Goal: Check status: Check status

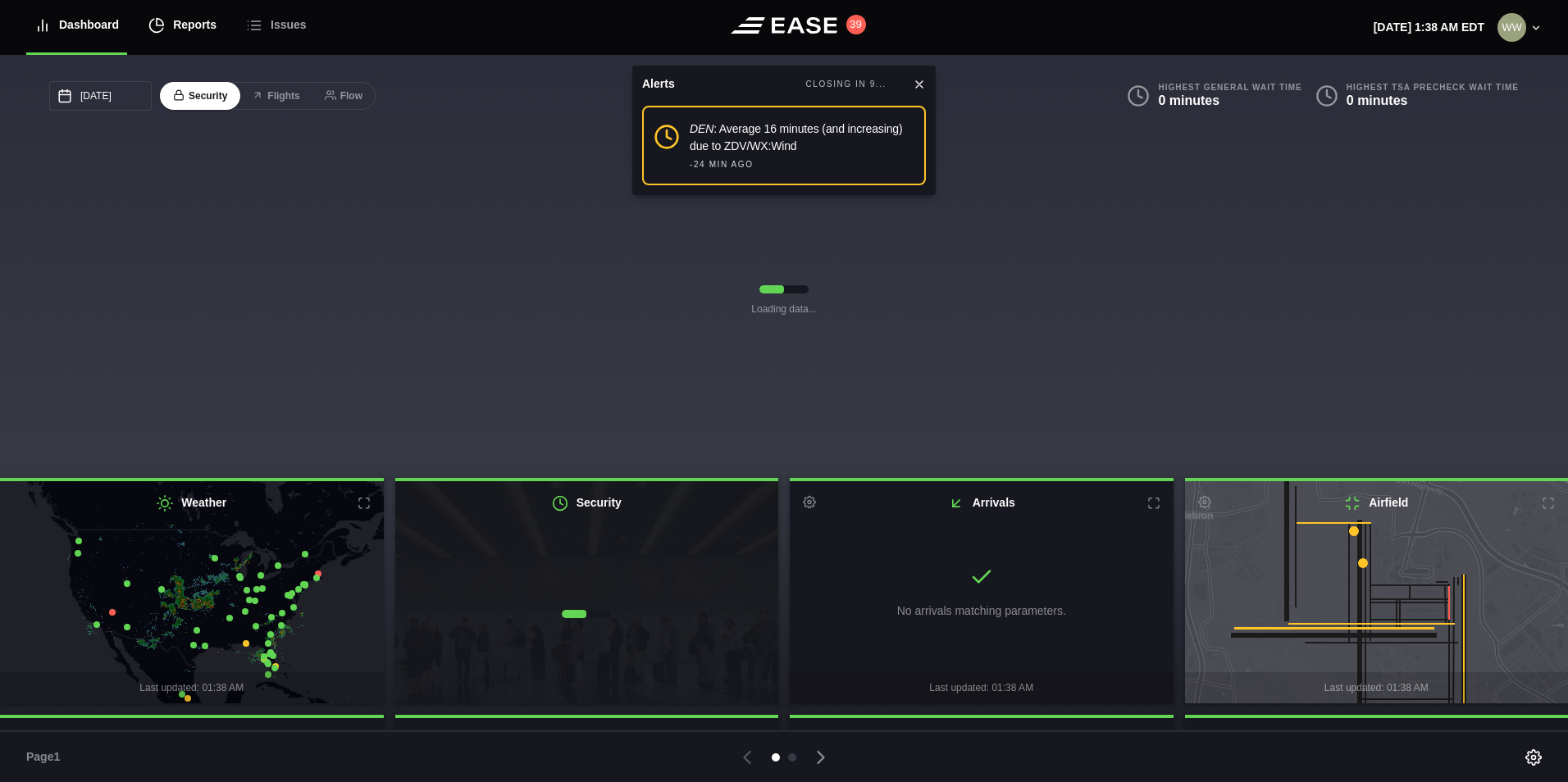
click at [201, 23] on div "Reports" at bounding box center [183, 24] width 68 height 55
select select "7"
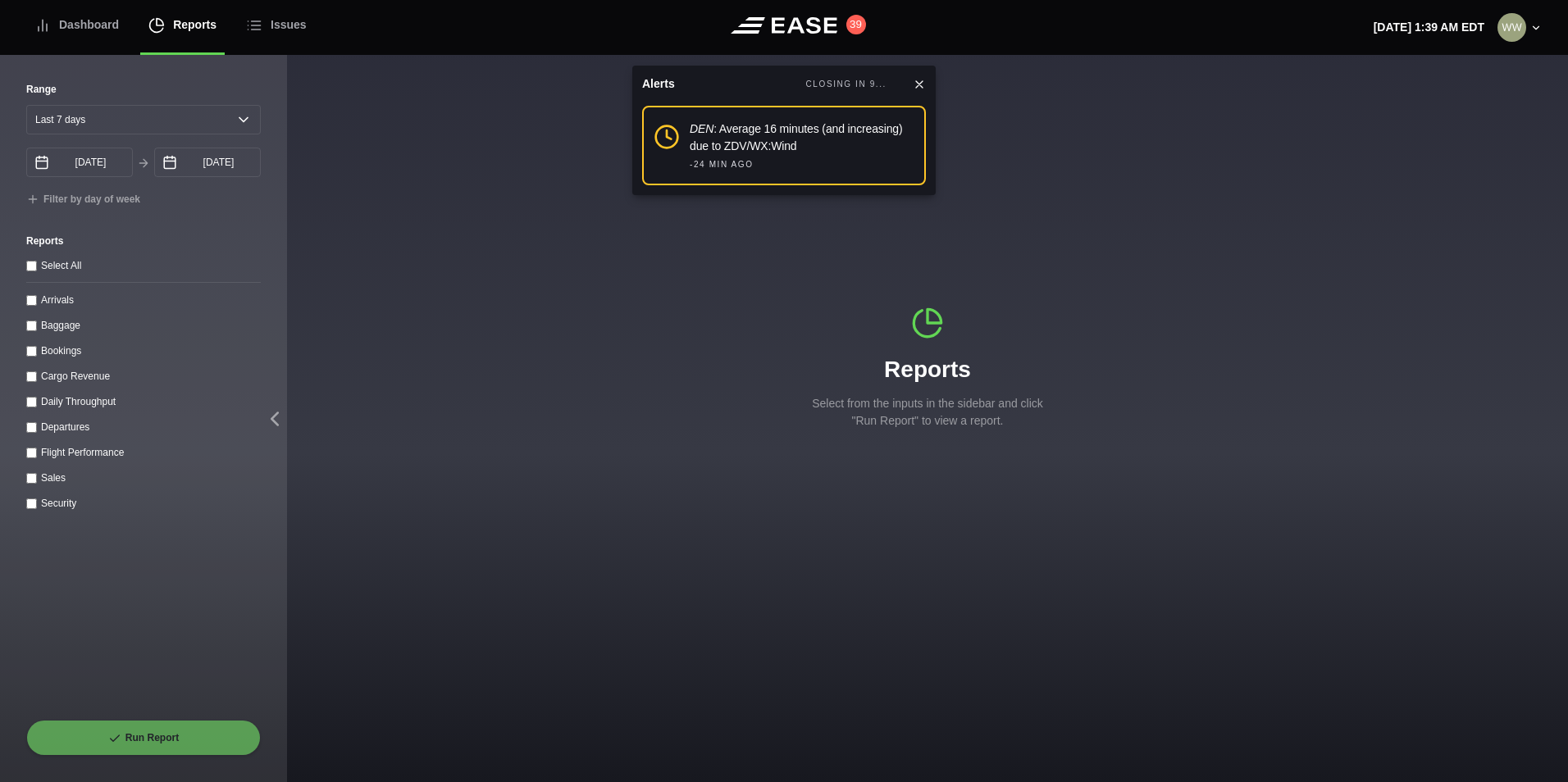
click at [26, 303] on input "Arrivals" at bounding box center [31, 300] width 10 height 10
checkbox input "true"
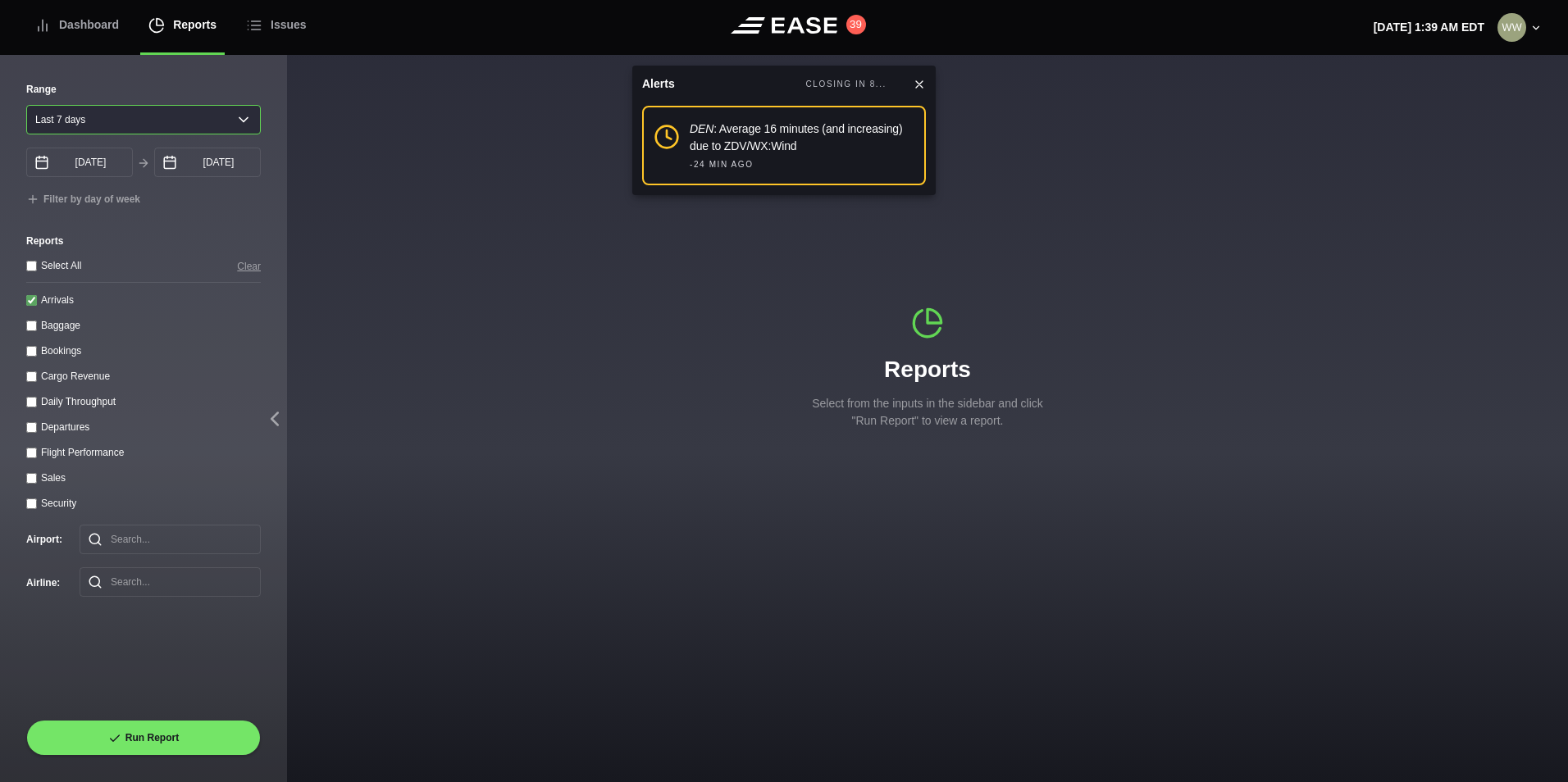
click at [92, 117] on select "[DATE] Last 7 days Last 14 days Last 30 days Last 6 weeks" at bounding box center [143, 120] width 234 height 30
select select "1"
click at [26, 105] on select "[DATE] Last 7 days Last 14 days Last 30 days Last 6 weeks" at bounding box center [143, 120] width 234 height 30
type input "[DATE]"
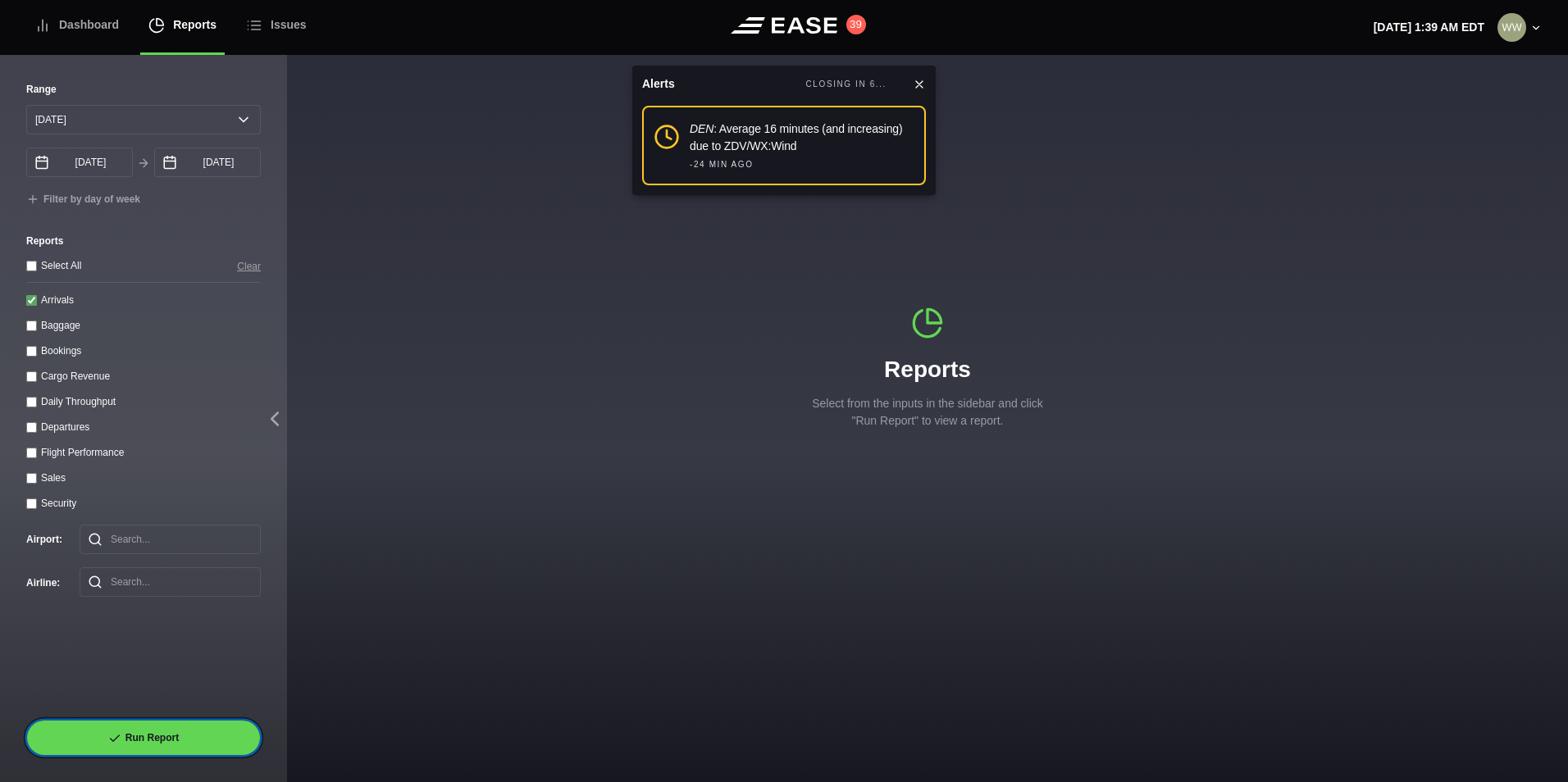
click at [197, 731] on button "Run Report" at bounding box center [143, 737] width 234 height 36
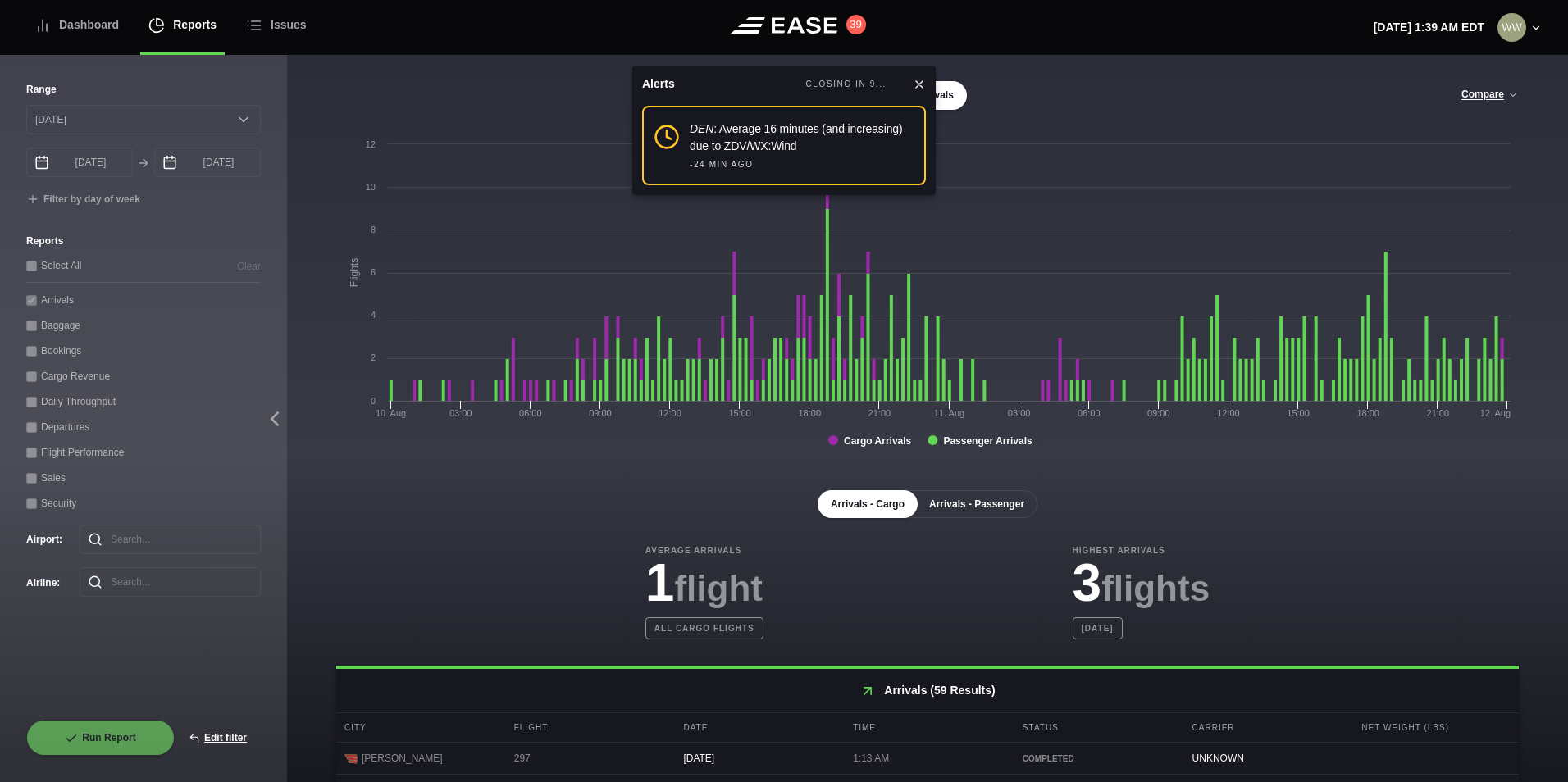
click at [948, 497] on button "Arrivals - Passenger" at bounding box center [975, 504] width 121 height 28
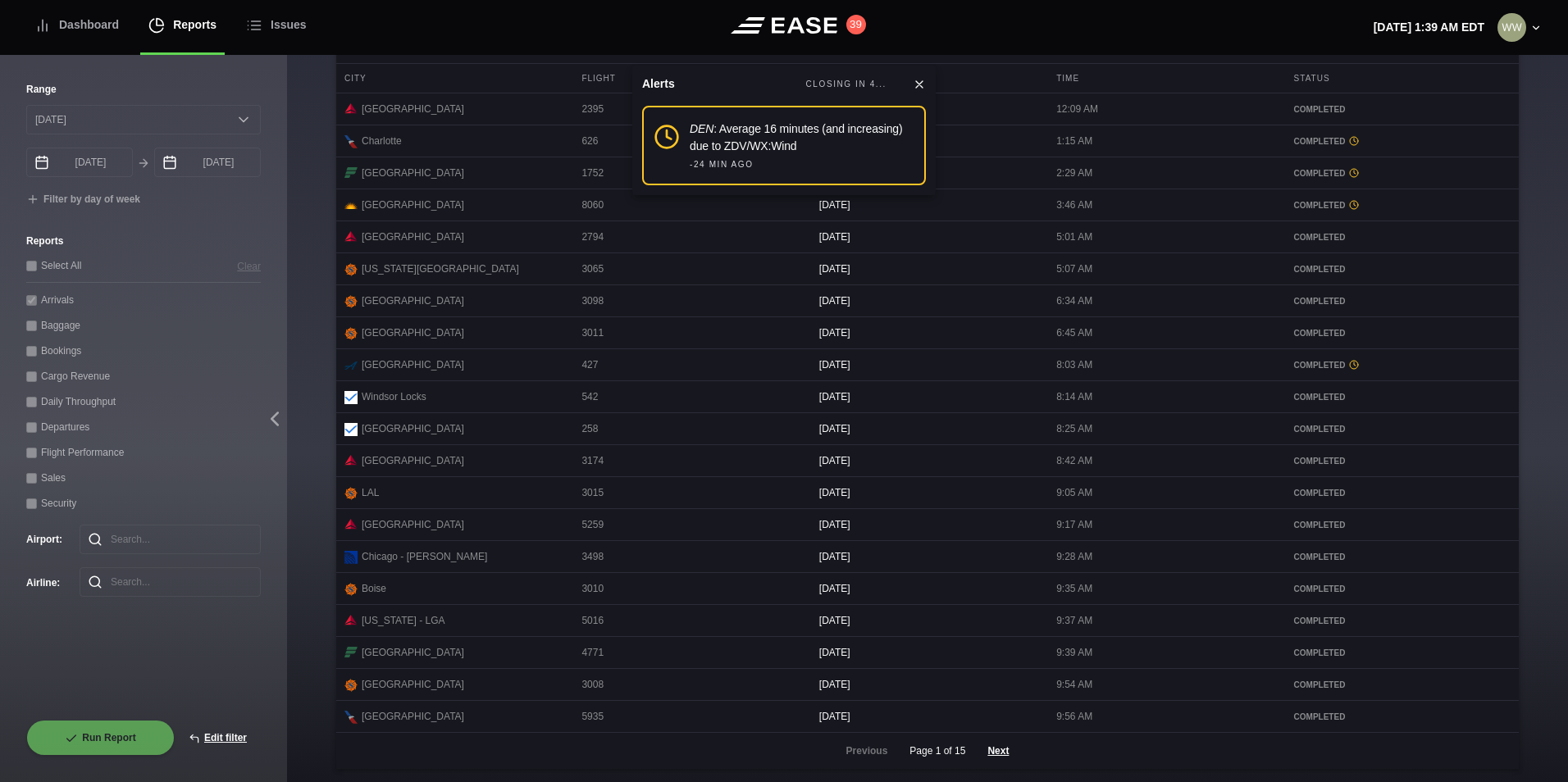
scroll to position [671, 0]
click at [1002, 745] on button "Next" at bounding box center [997, 750] width 50 height 36
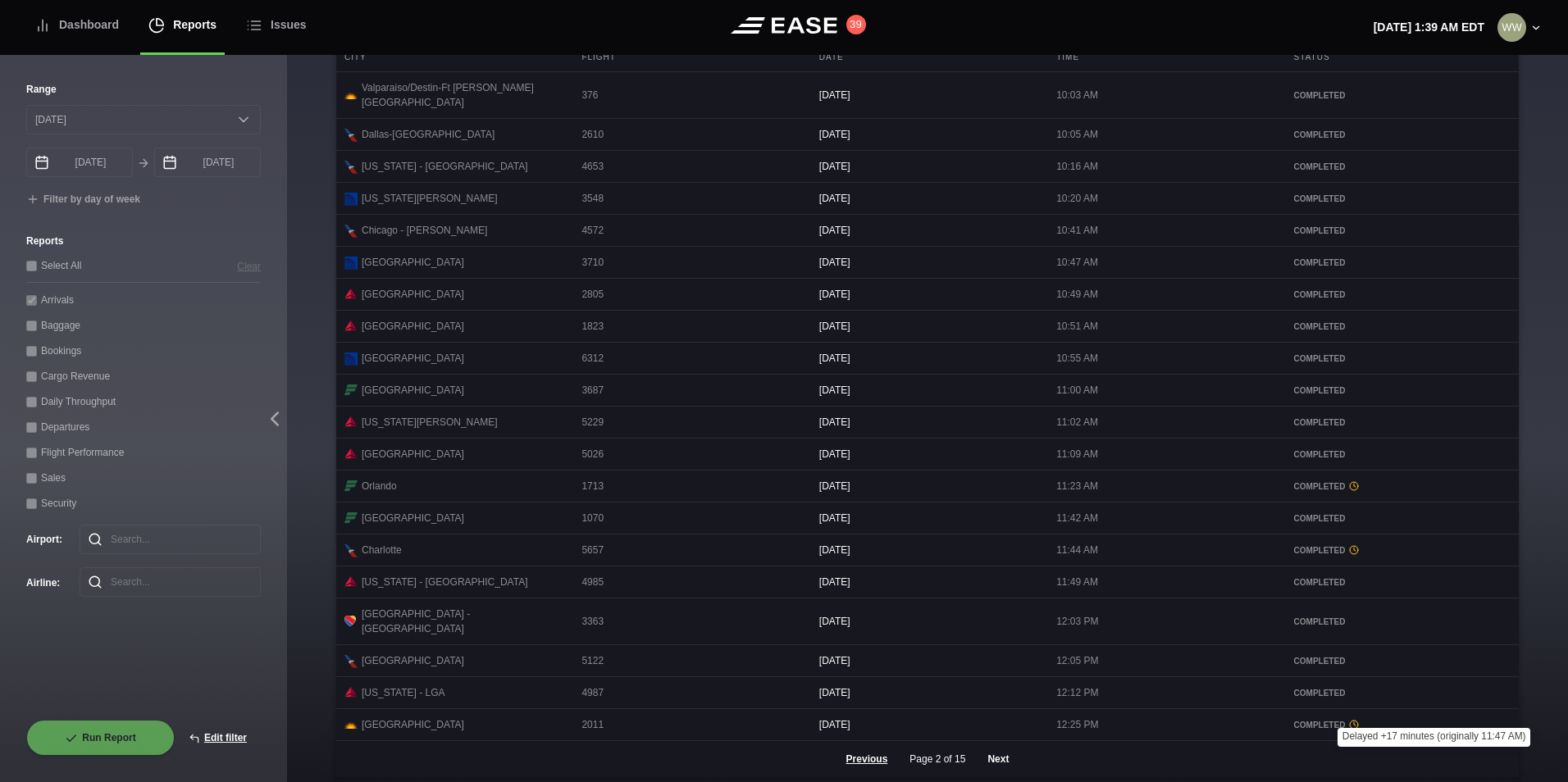
click at [996, 756] on button "Next" at bounding box center [997, 759] width 50 height 36
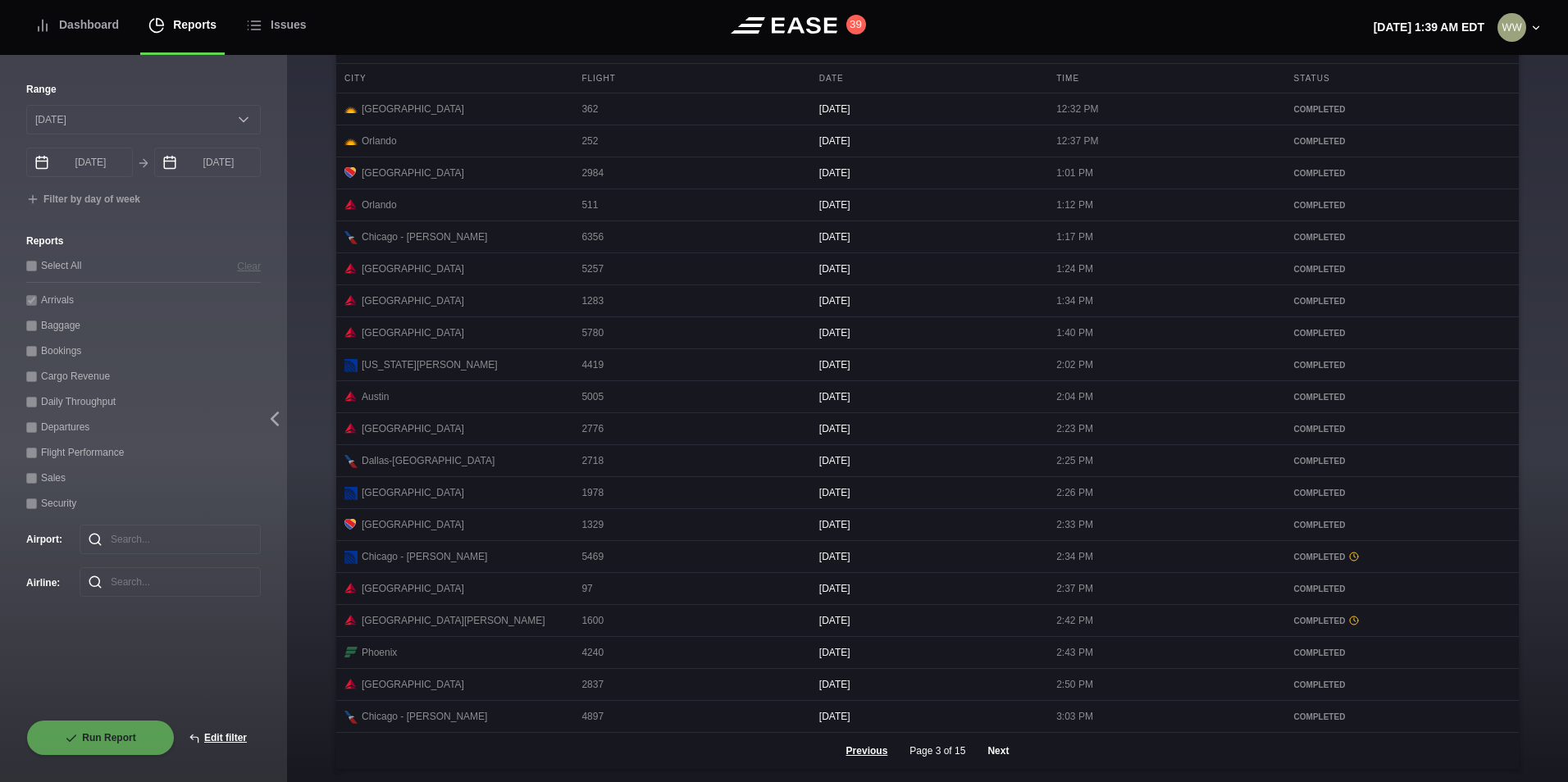
click at [982, 759] on button "Next" at bounding box center [997, 750] width 50 height 36
click at [992, 752] on button "Next" at bounding box center [997, 750] width 50 height 36
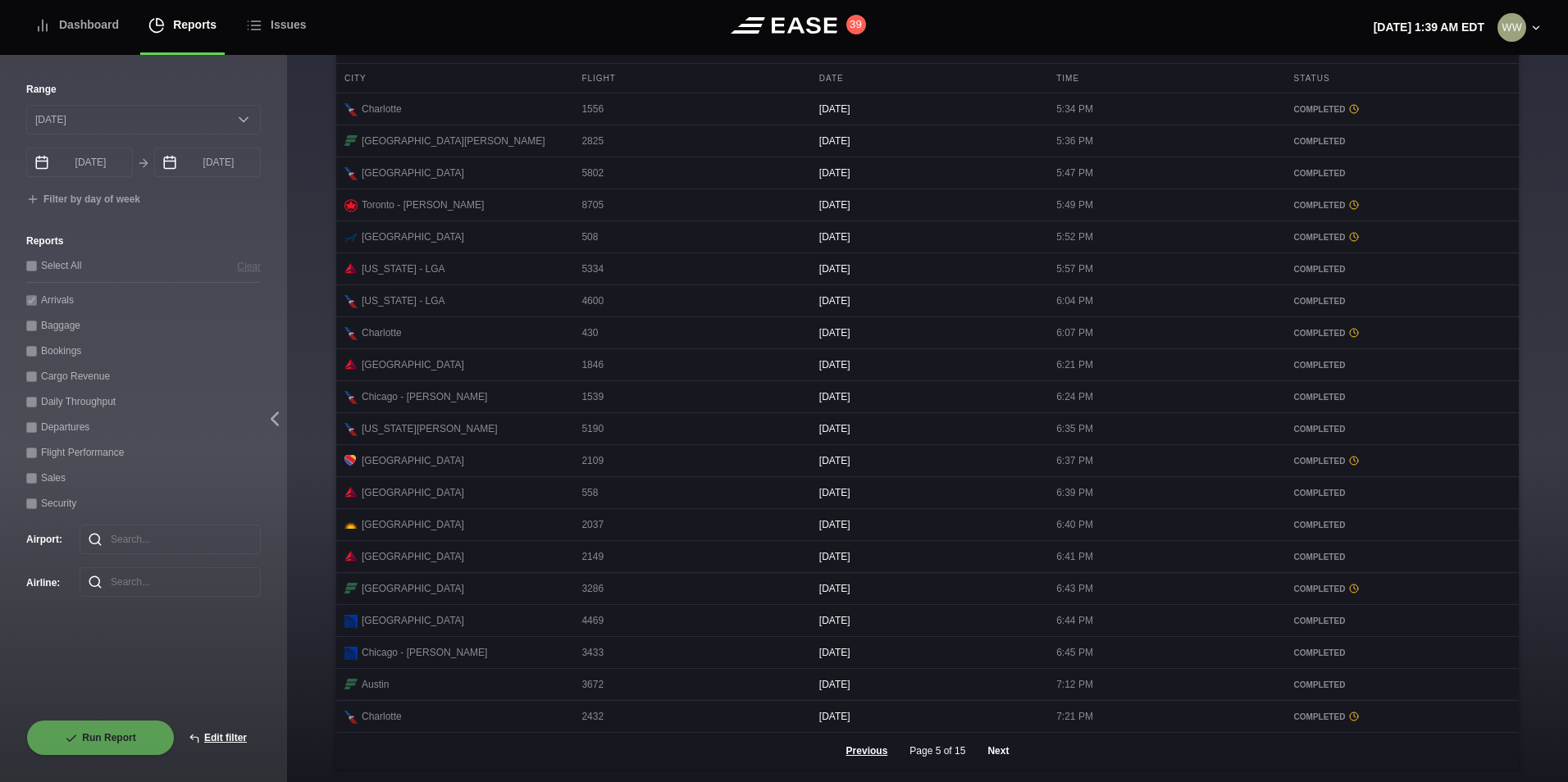
click at [1002, 757] on button "Next" at bounding box center [997, 750] width 50 height 36
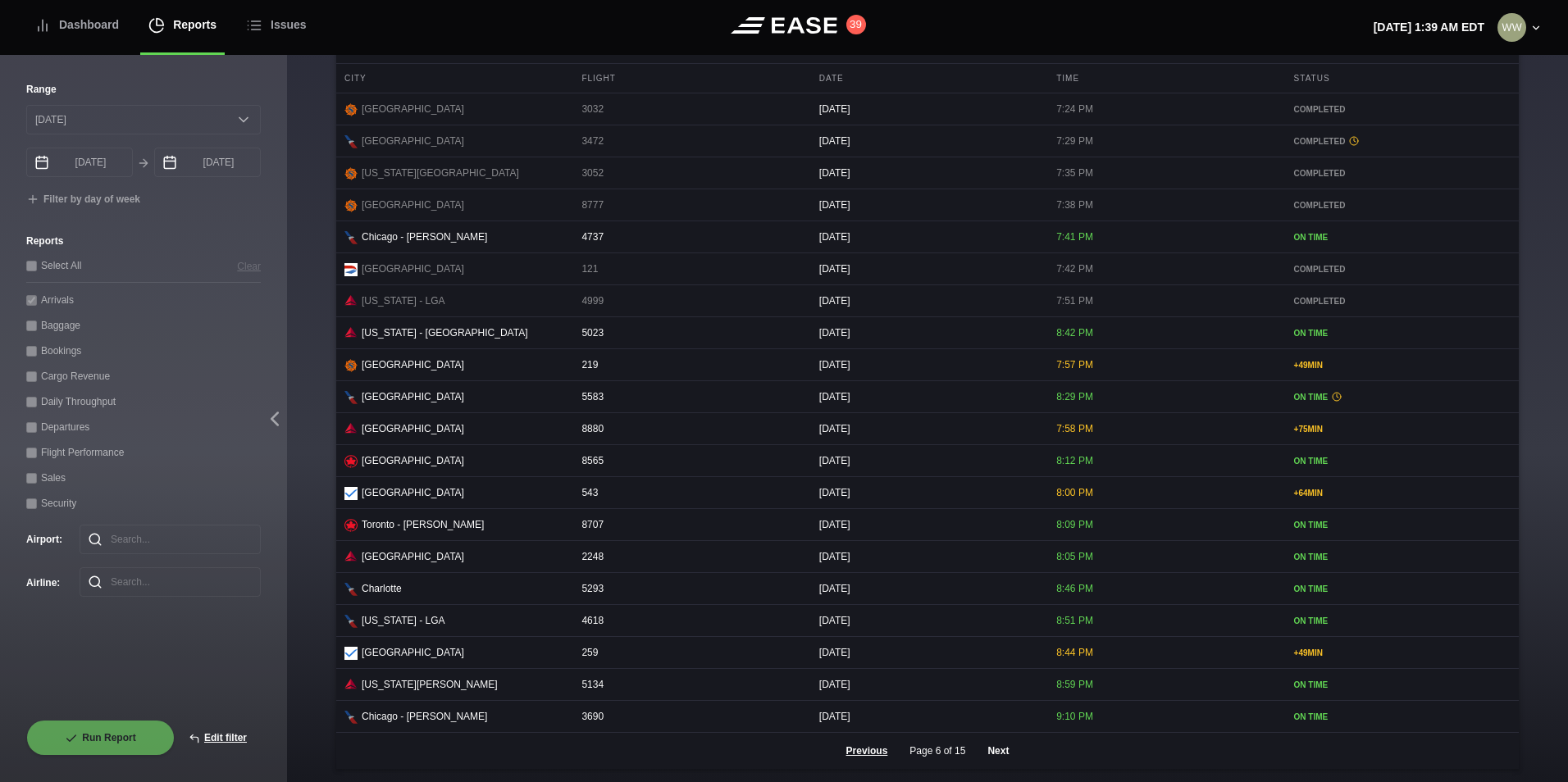
click at [986, 752] on button "Next" at bounding box center [997, 750] width 50 height 36
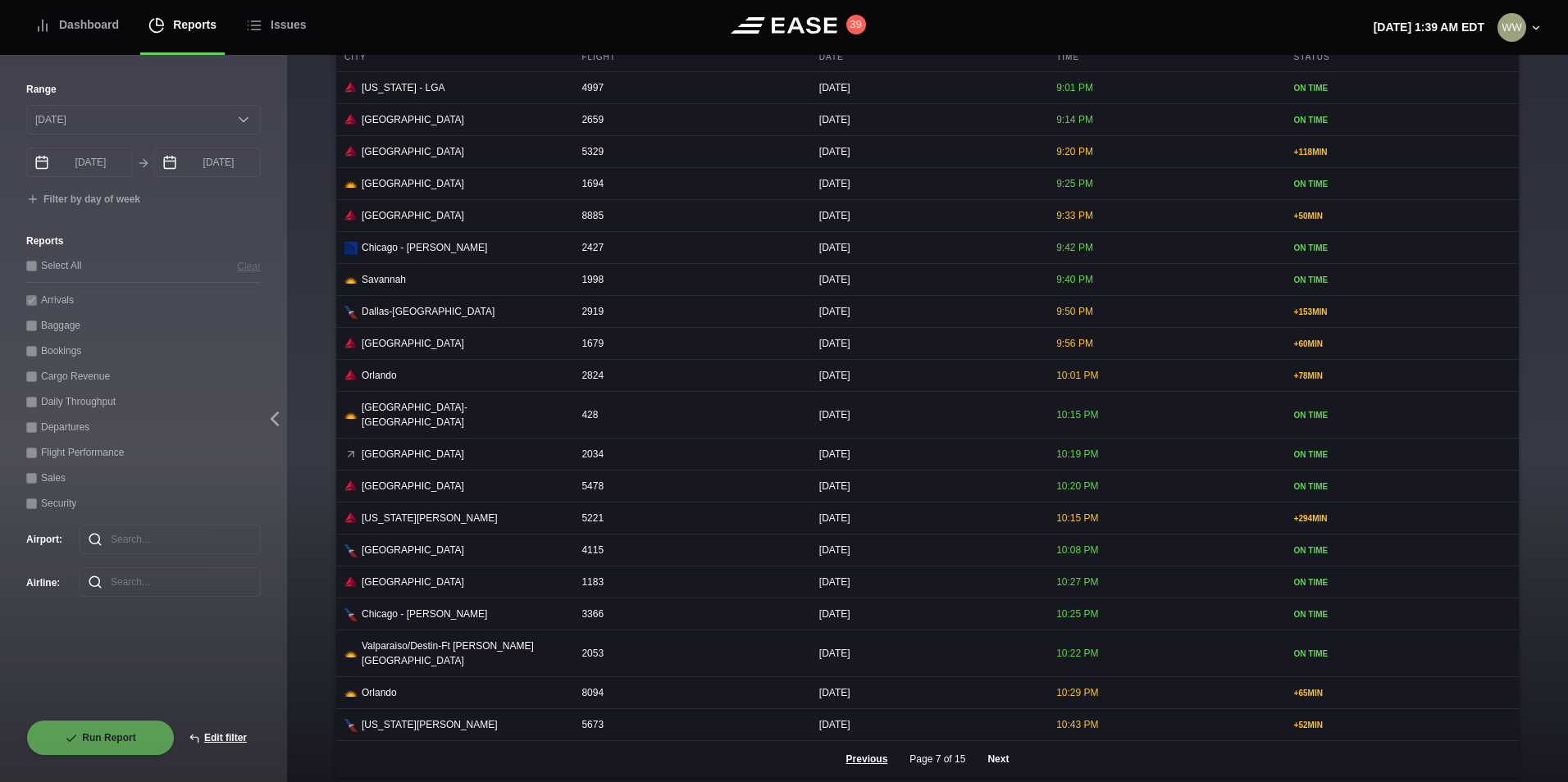
scroll to position [670, 0]
click at [988, 750] on button "Next" at bounding box center [997, 759] width 50 height 36
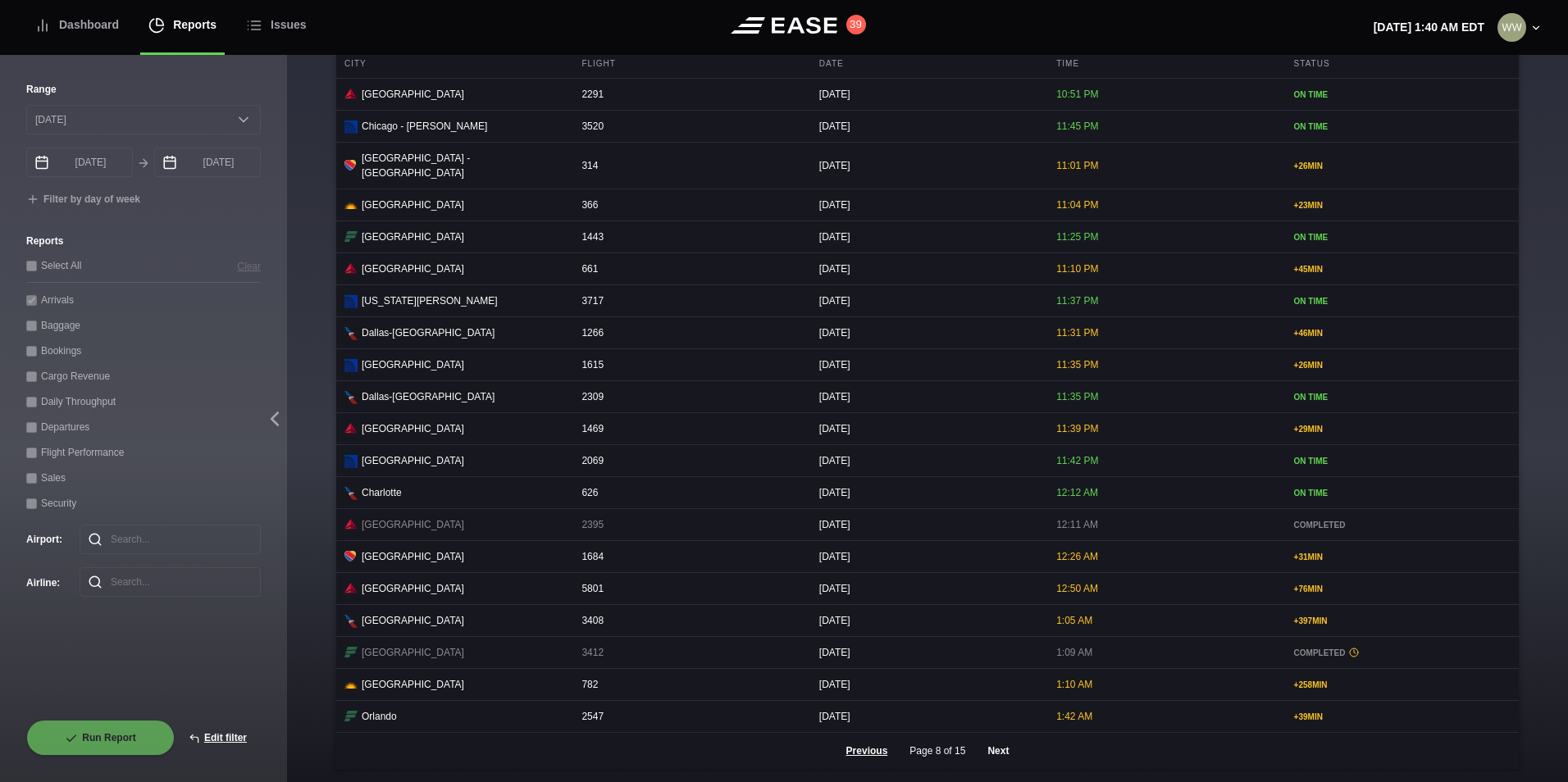
click at [993, 745] on button "Next" at bounding box center [997, 750] width 50 height 36
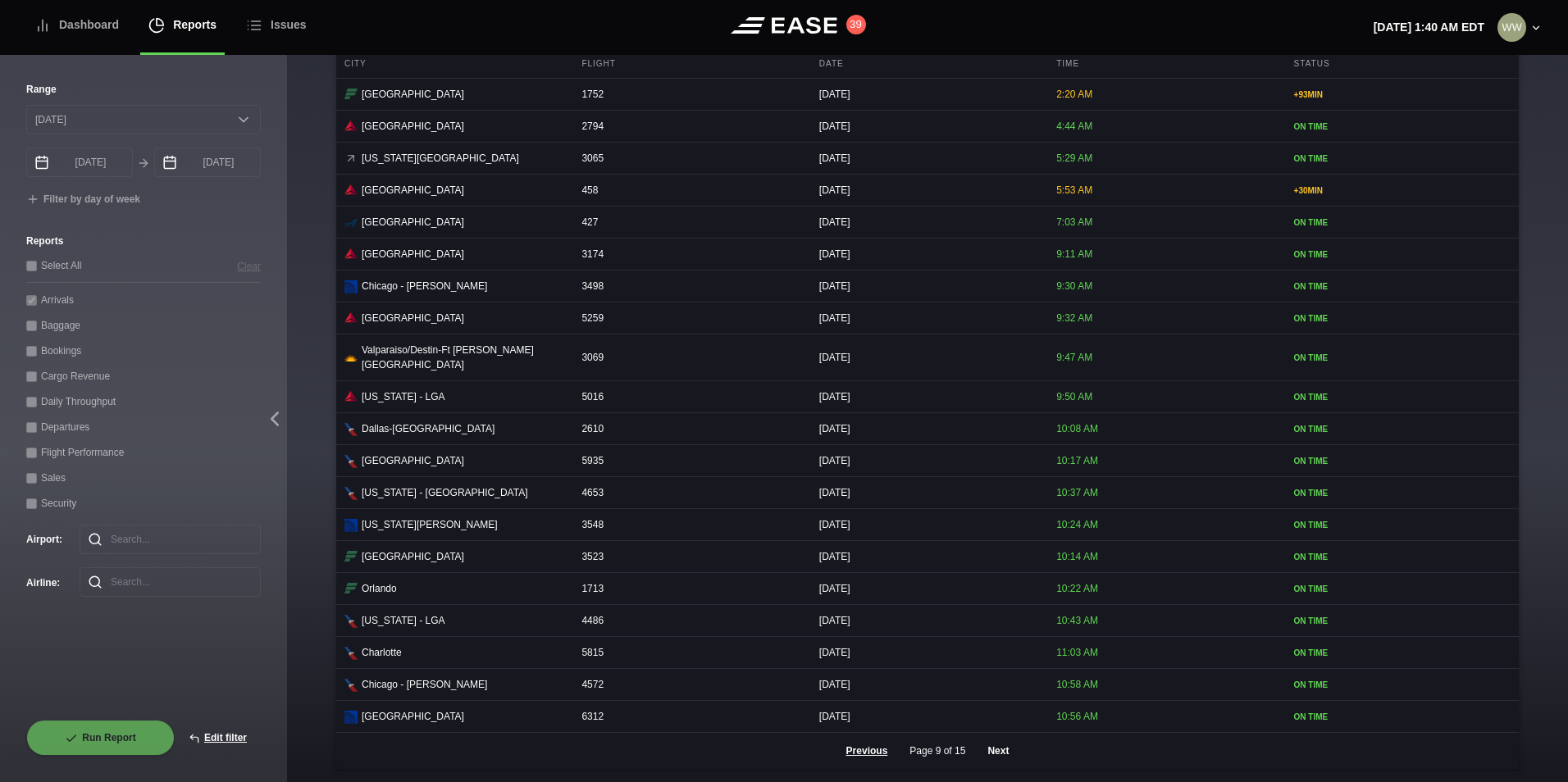
scroll to position [670, 0]
click at [205, 741] on button "Edit filter" at bounding box center [218, 737] width 86 height 36
select select "0"
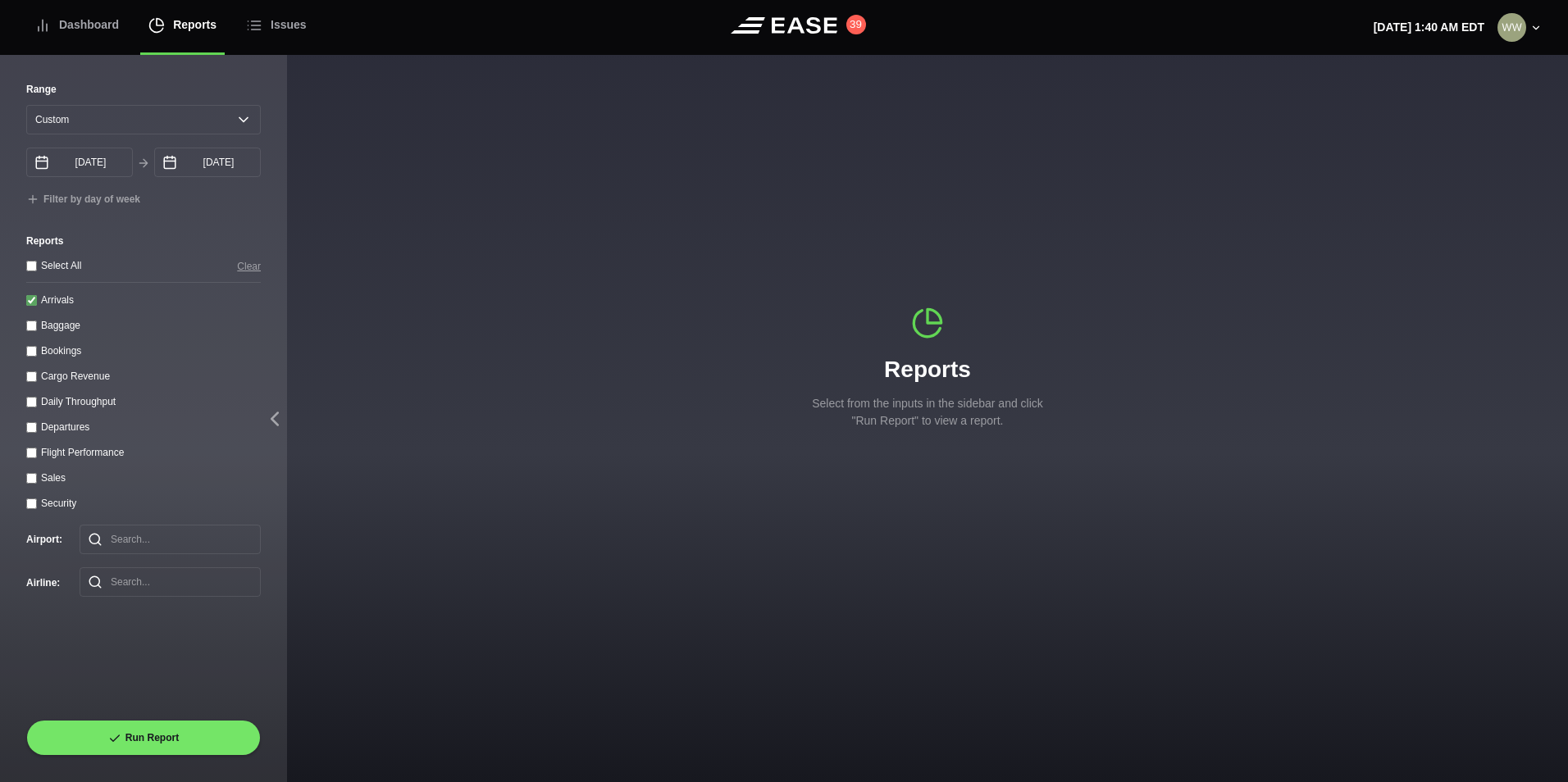
click at [31, 305] on input "Arrivals" at bounding box center [31, 300] width 10 height 10
checkbox input "false"
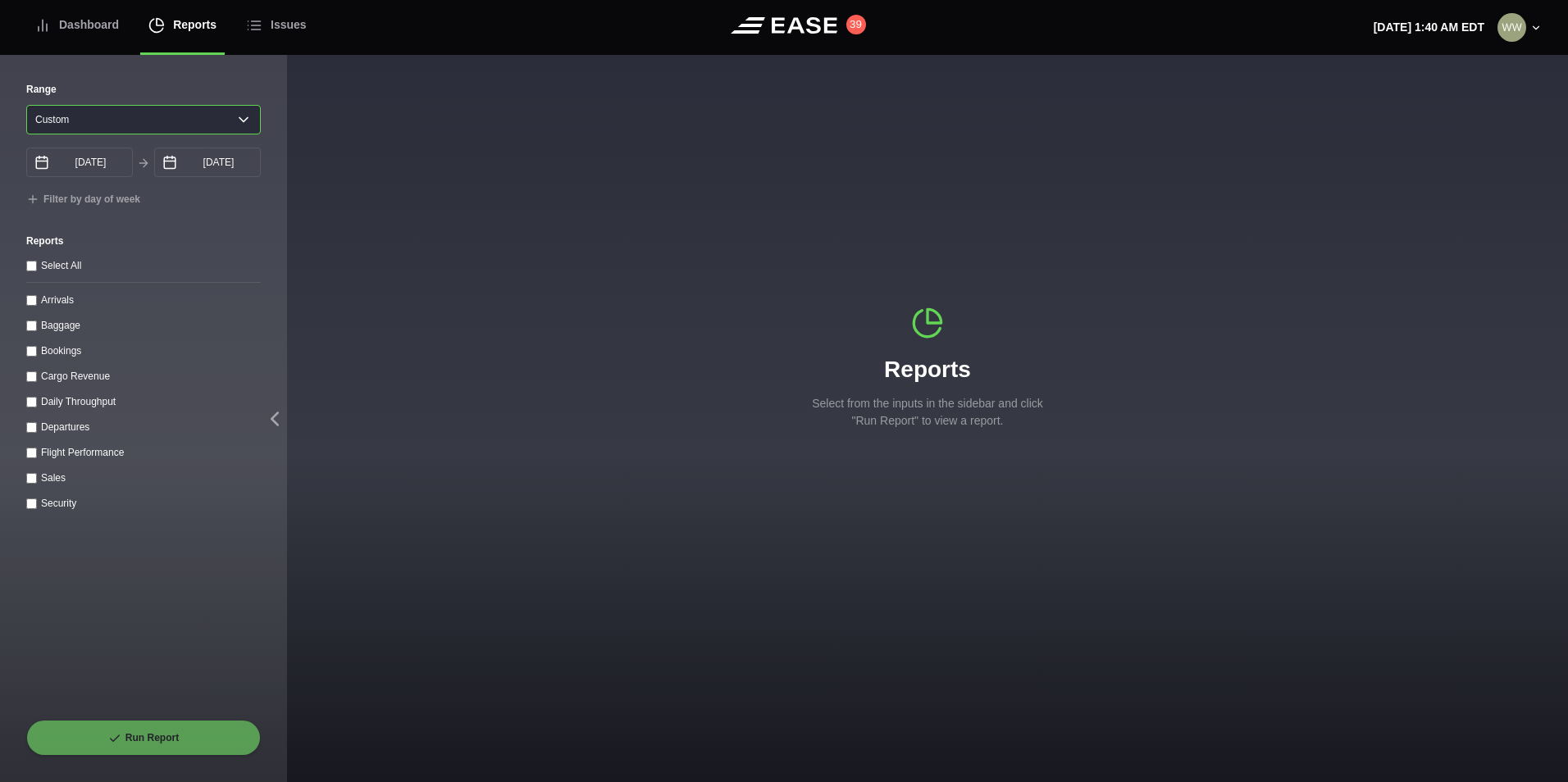
click at [78, 125] on select "[DATE] Last 7 days Last 14 days Last 30 days Last 6 weeks Custom" at bounding box center [143, 120] width 234 height 30
select select "1"
click at [26, 105] on select "[DATE] Last 7 days Last 14 days Last 30 days Last 6 weeks Custom" at bounding box center [143, 120] width 234 height 30
click at [35, 432] on input "Departures" at bounding box center [31, 427] width 10 height 10
checkbox input "true"
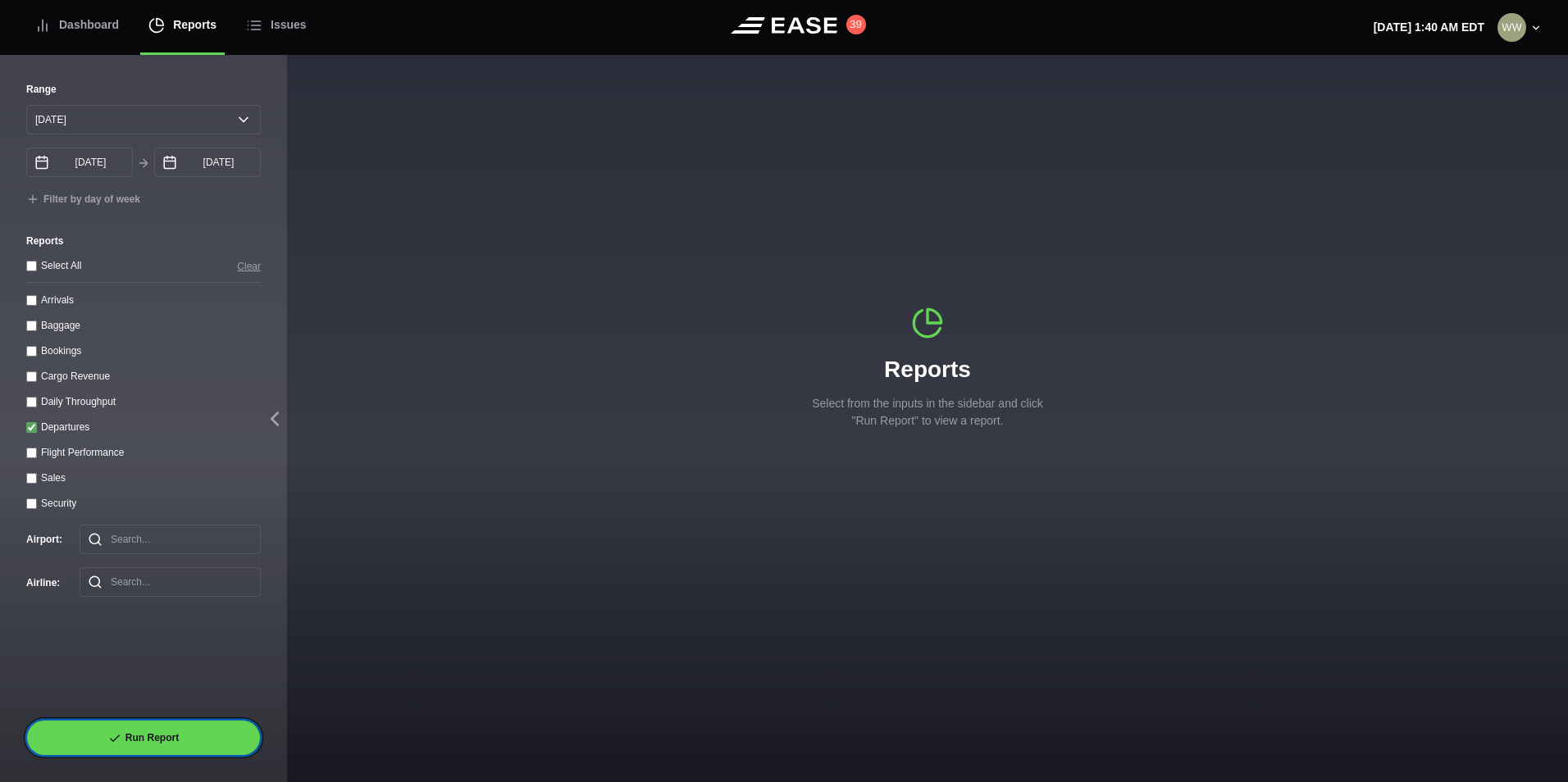
click at [155, 736] on button "Run Report" at bounding box center [143, 737] width 234 height 36
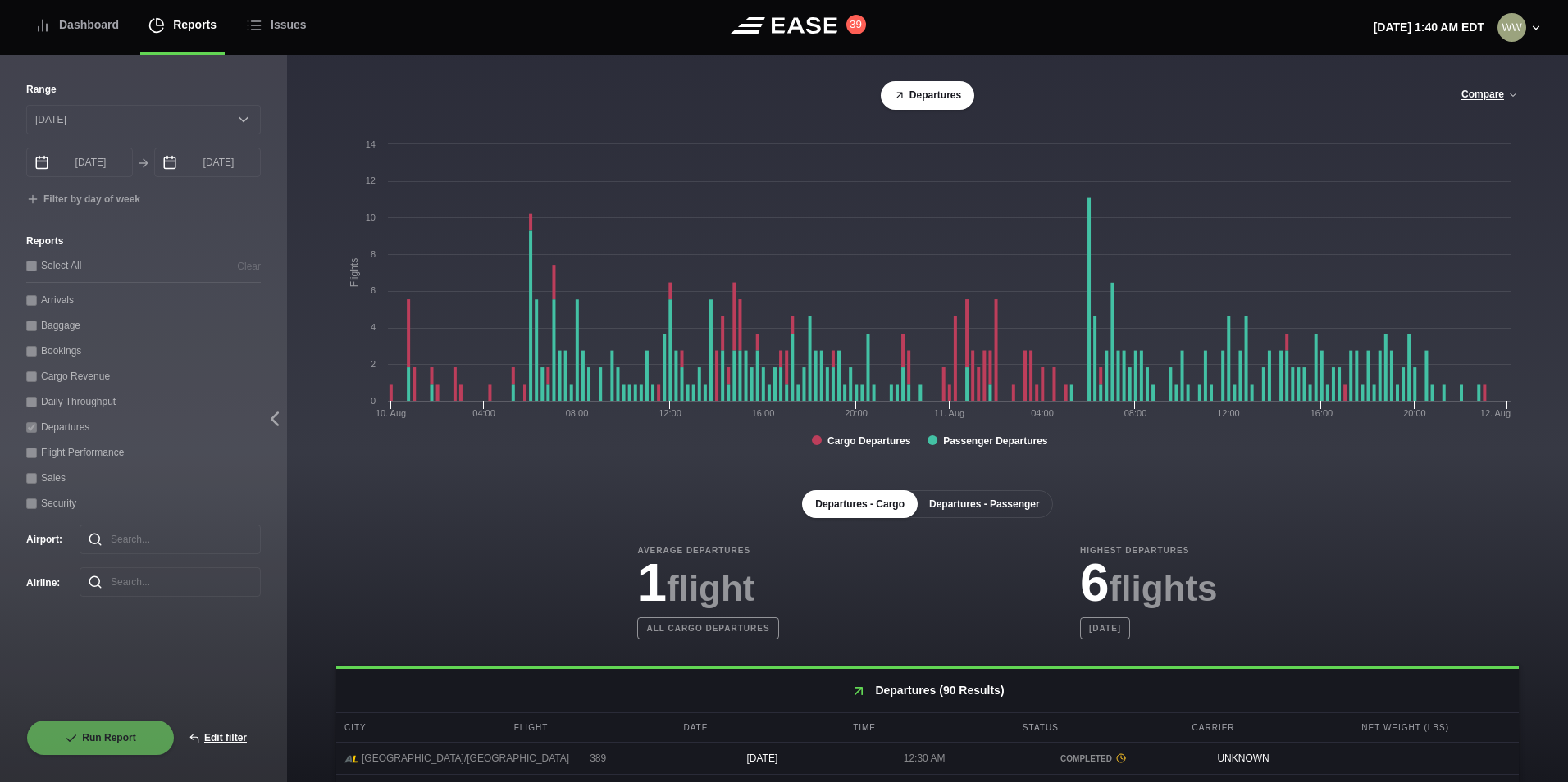
click at [1002, 501] on button "Departures - Passenger" at bounding box center [983, 504] width 137 height 28
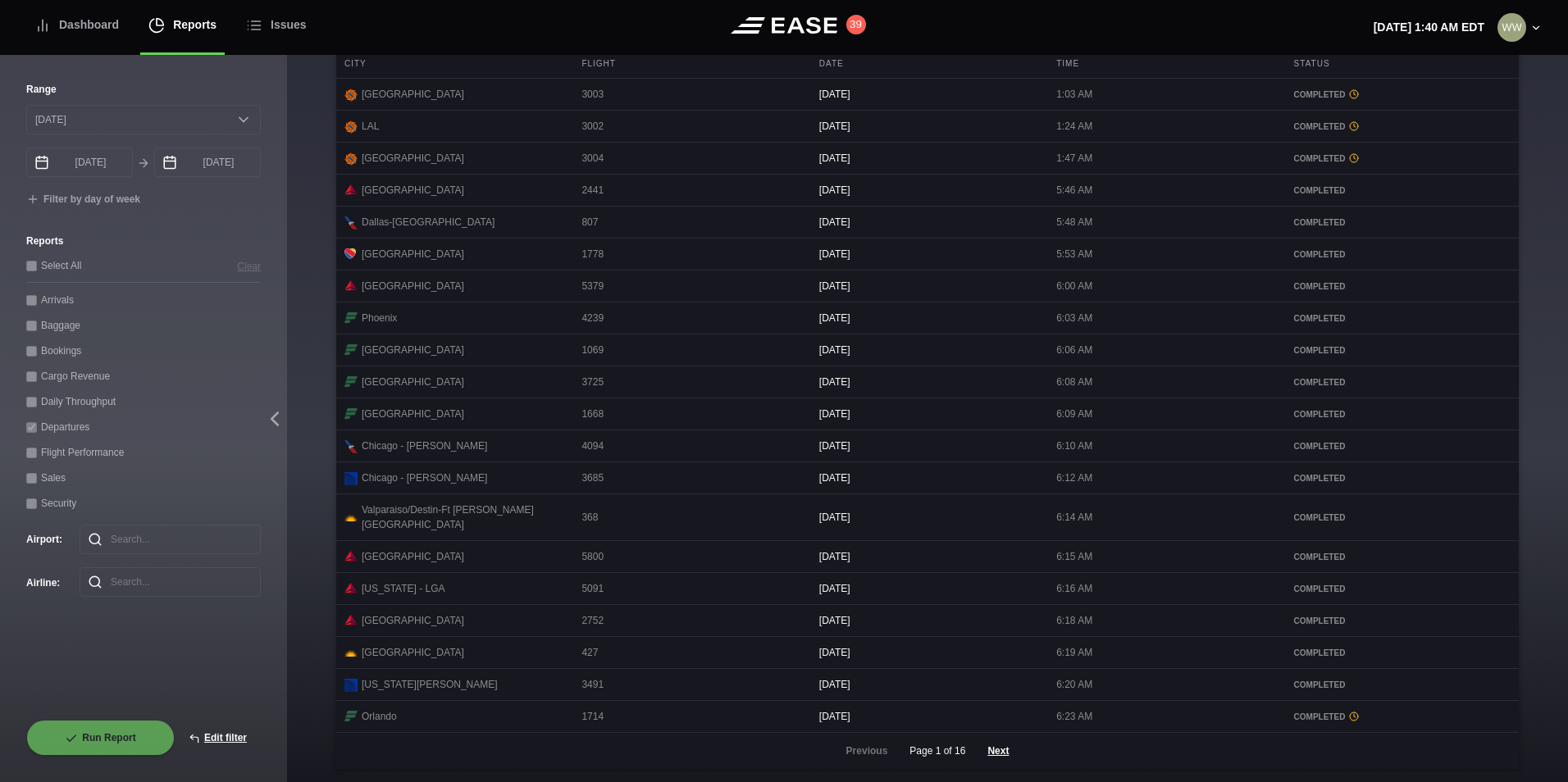
scroll to position [671, 0]
click at [980, 761] on button "Next" at bounding box center [997, 750] width 50 height 36
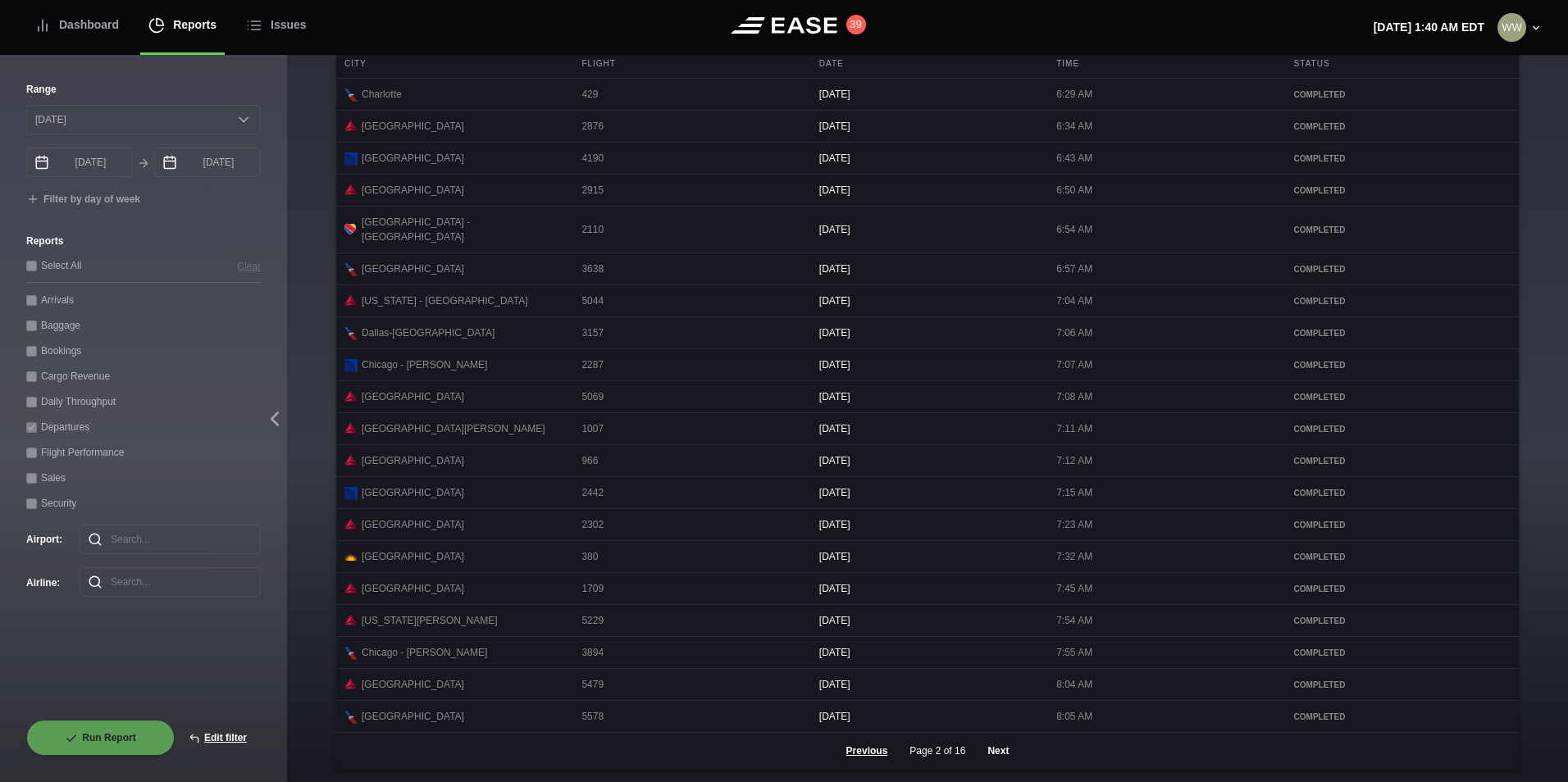
click at [996, 747] on button "Next" at bounding box center [997, 750] width 50 height 36
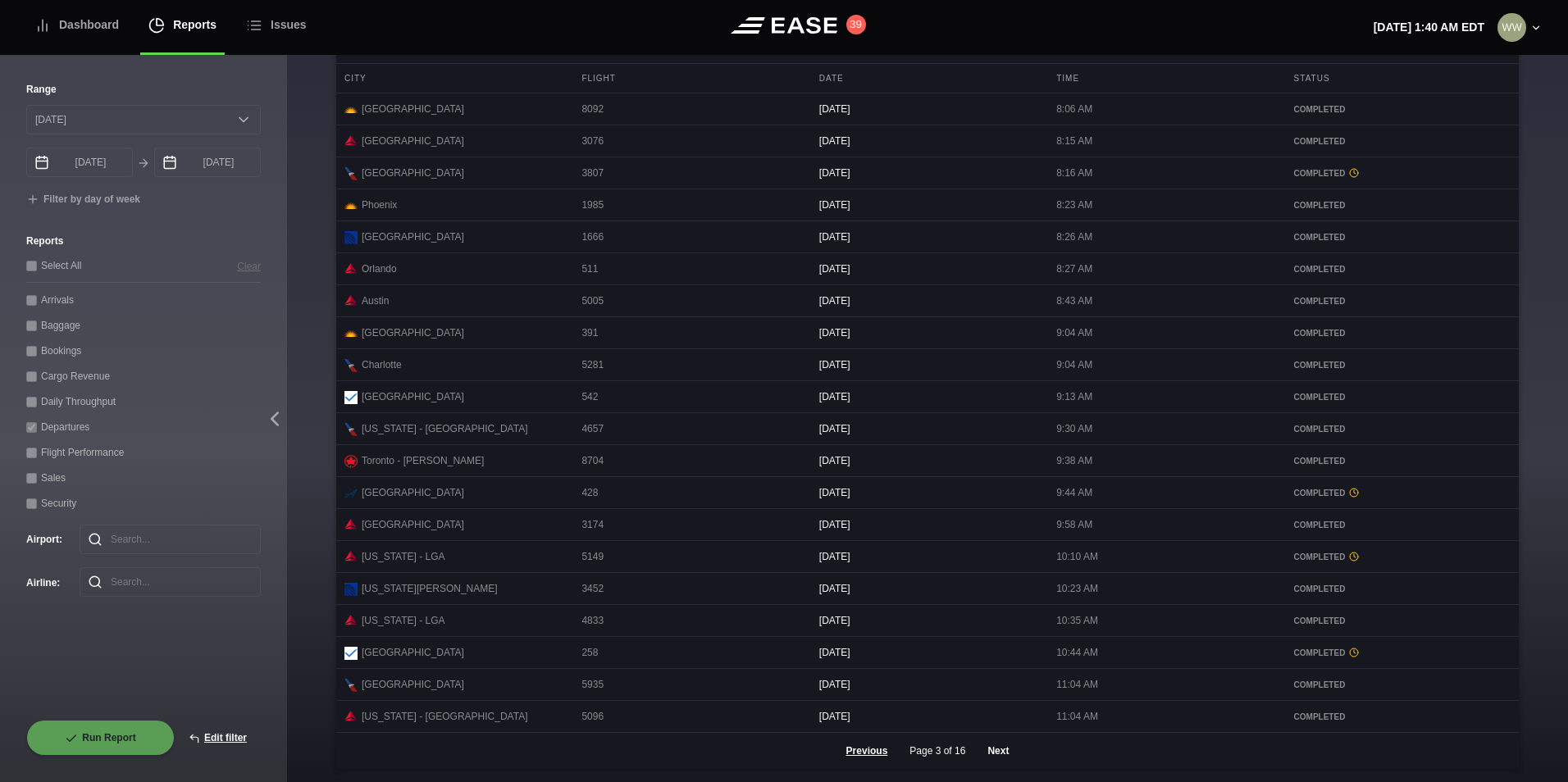
click at [1011, 751] on button "Next" at bounding box center [997, 750] width 50 height 36
click at [985, 756] on button "Next" at bounding box center [997, 750] width 50 height 36
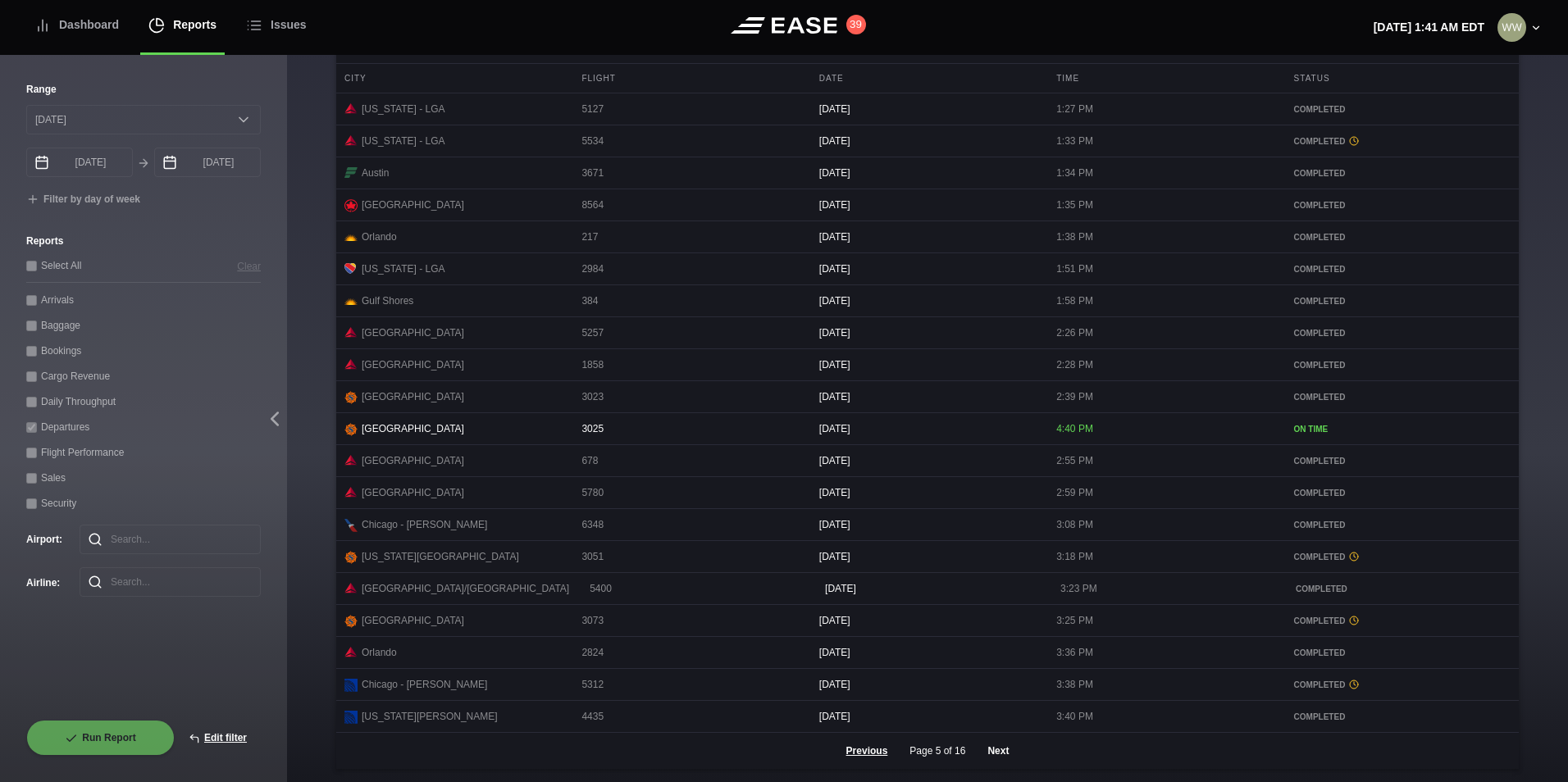
click at [1000, 752] on button "Next" at bounding box center [997, 750] width 50 height 36
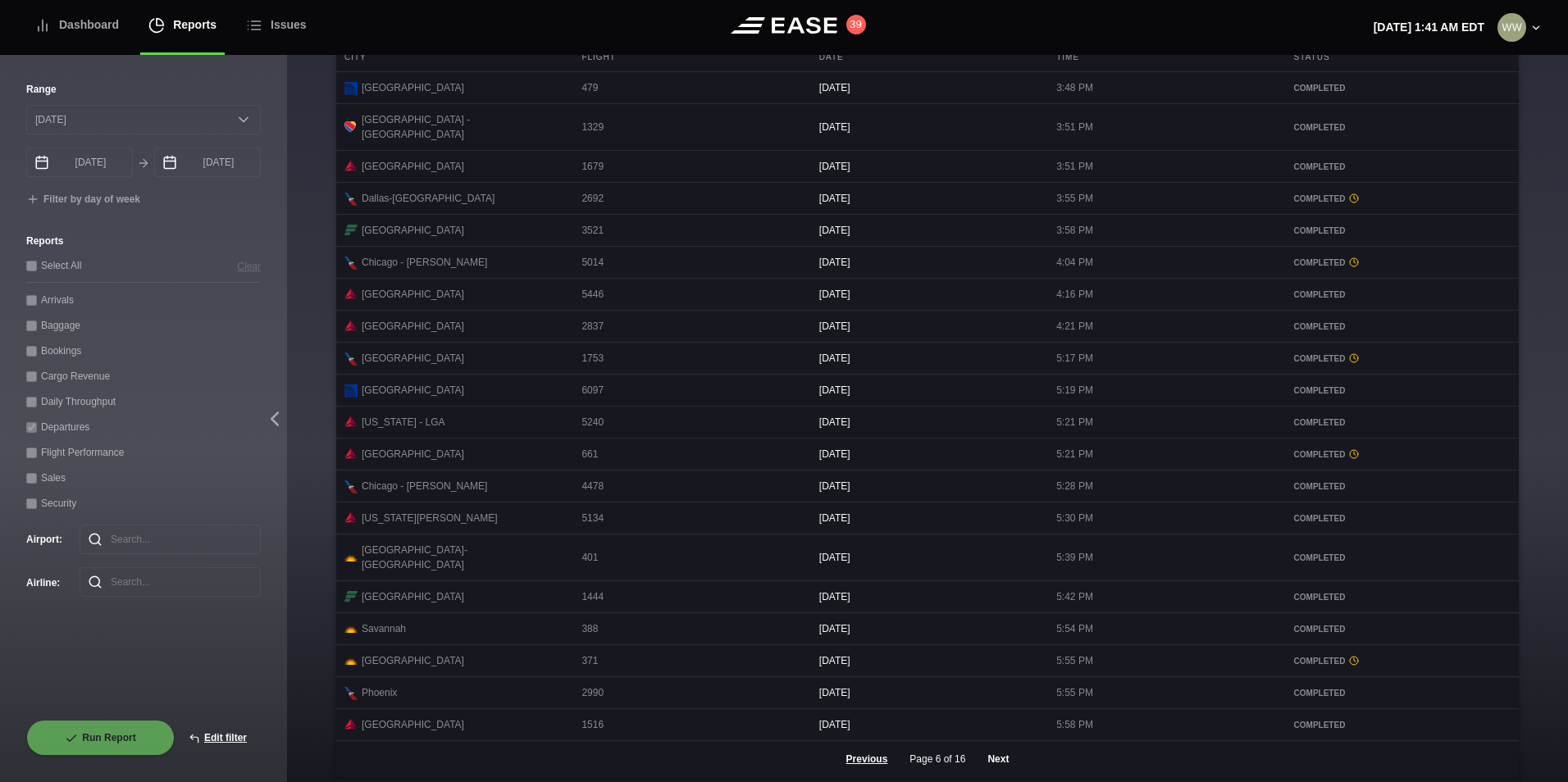
click at [993, 746] on button "Next" at bounding box center [997, 759] width 50 height 36
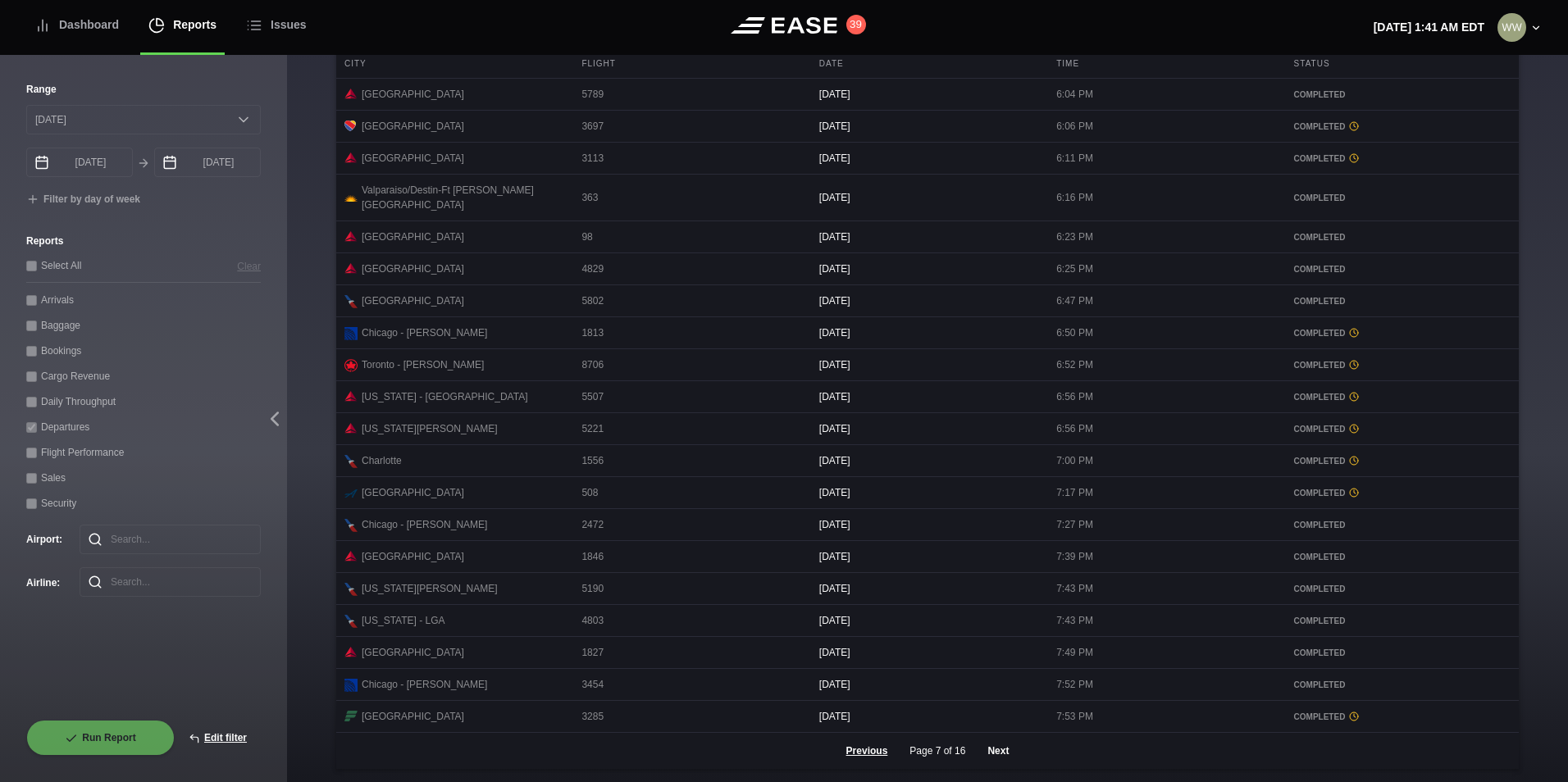
click at [1001, 749] on button "Next" at bounding box center [997, 750] width 50 height 36
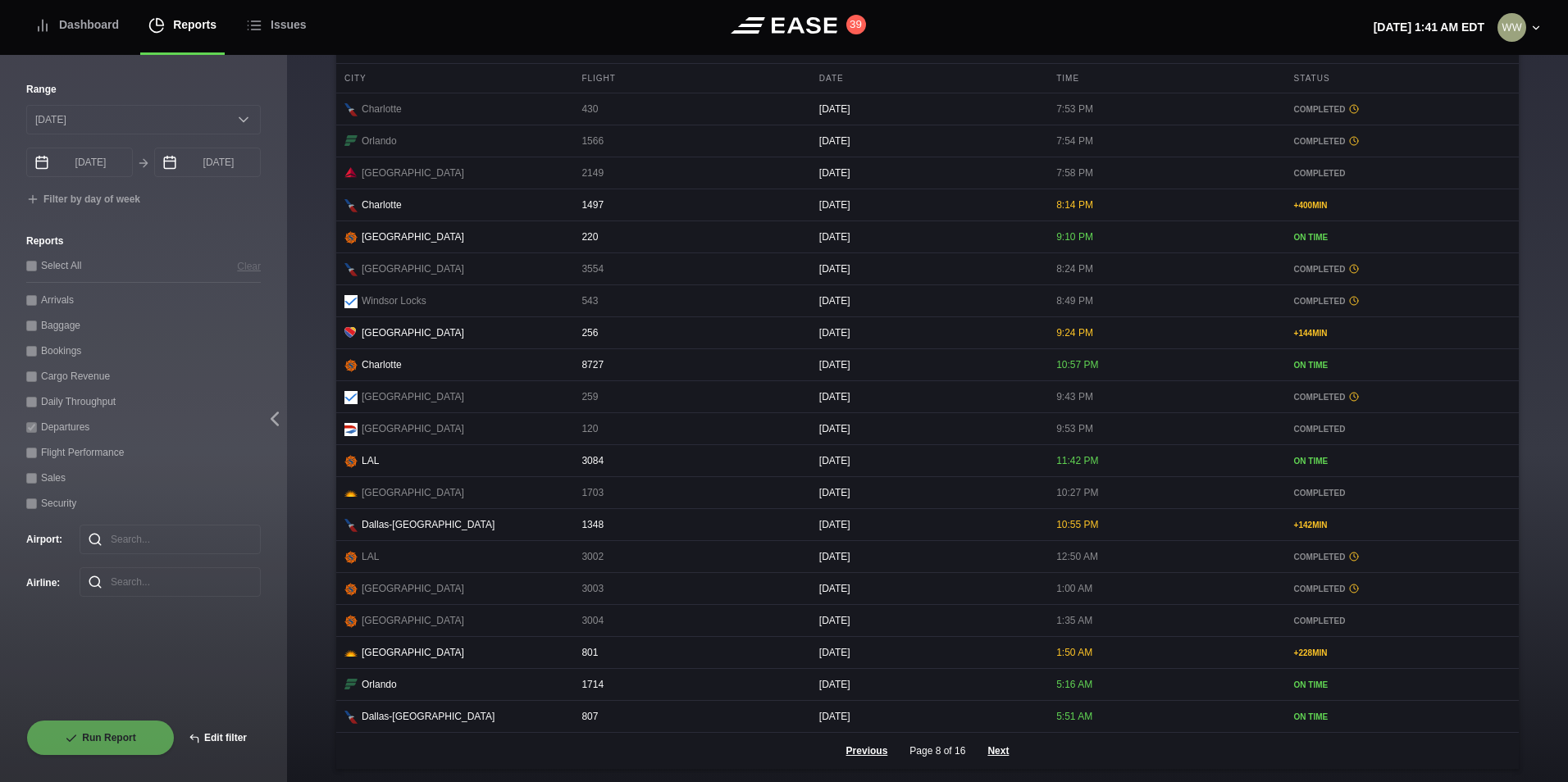
click at [224, 747] on button "Edit filter" at bounding box center [218, 737] width 86 height 36
select select "0"
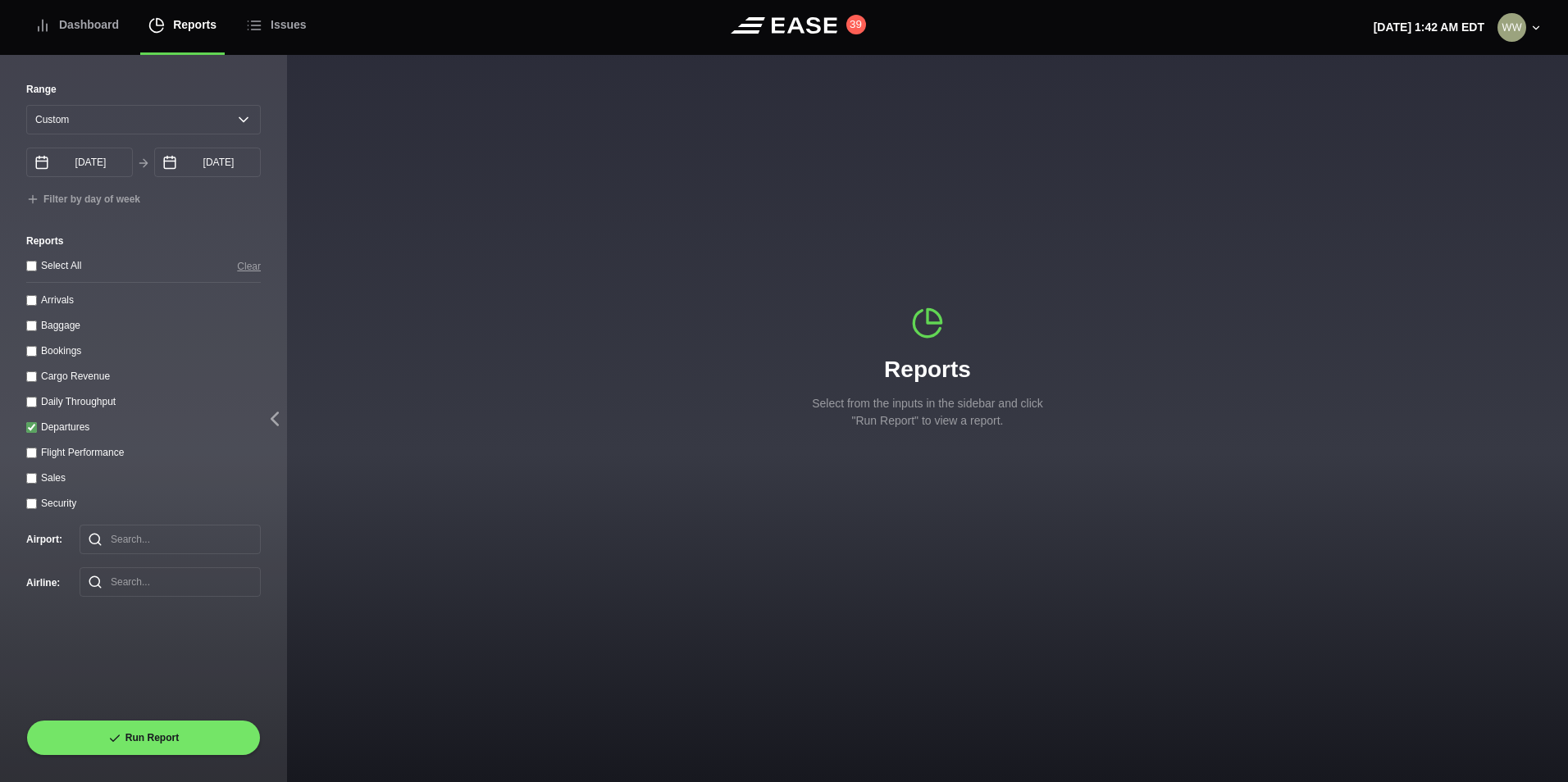
click at [34, 430] on input "Departures" at bounding box center [31, 427] width 10 height 10
checkbox input "false"
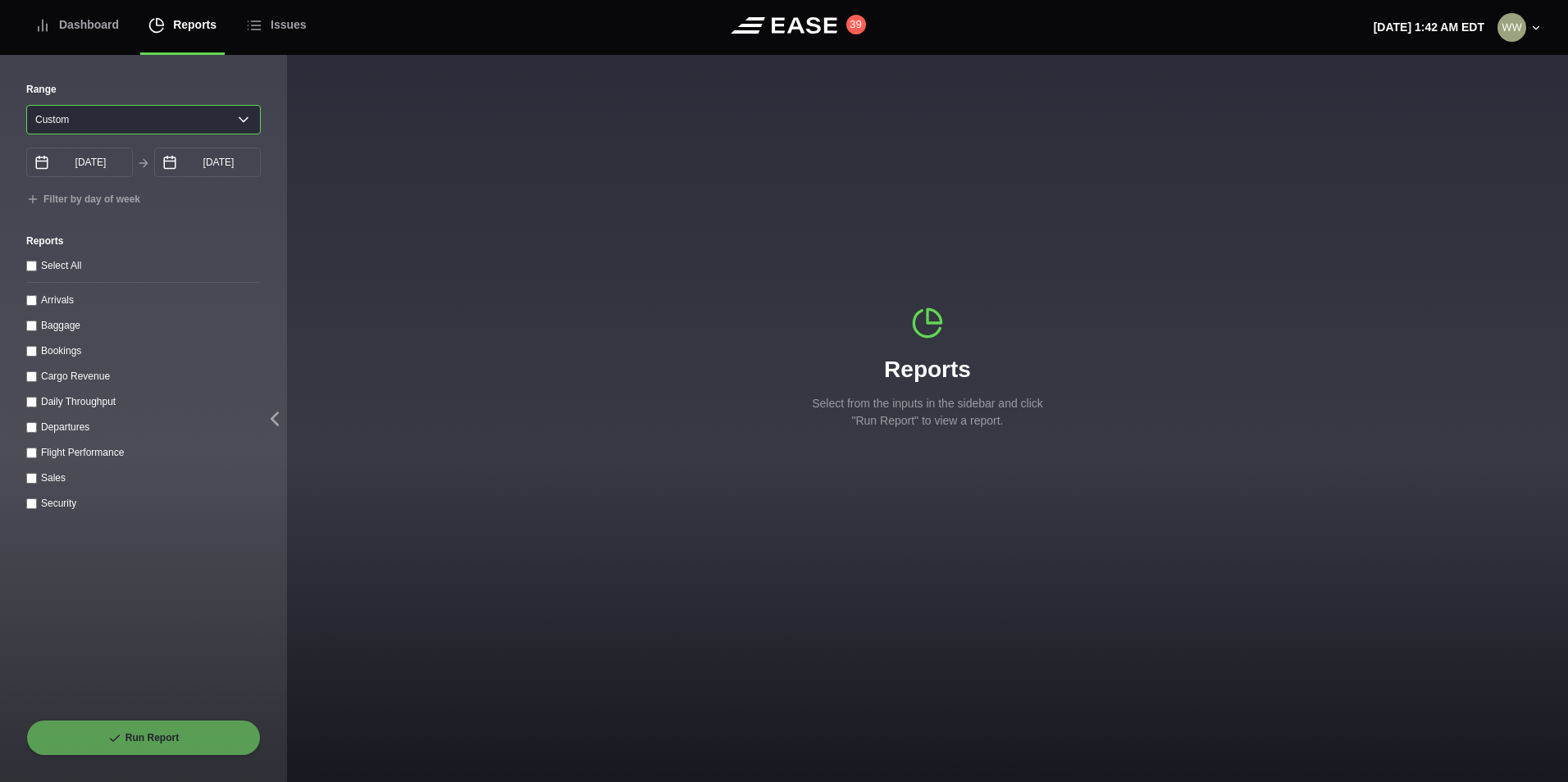
click at [85, 113] on select "[DATE] Last 7 days Last 14 days Last 30 days Last 6 weeks Custom" at bounding box center [143, 120] width 234 height 30
select select "30"
click at [26, 105] on select "[DATE] Last 7 days Last 14 days Last 30 days Last 6 weeks Custom" at bounding box center [143, 120] width 234 height 30
type input "[DATE]"
click at [35, 407] on throughput "Daily Throughput" at bounding box center [31, 402] width 10 height 10
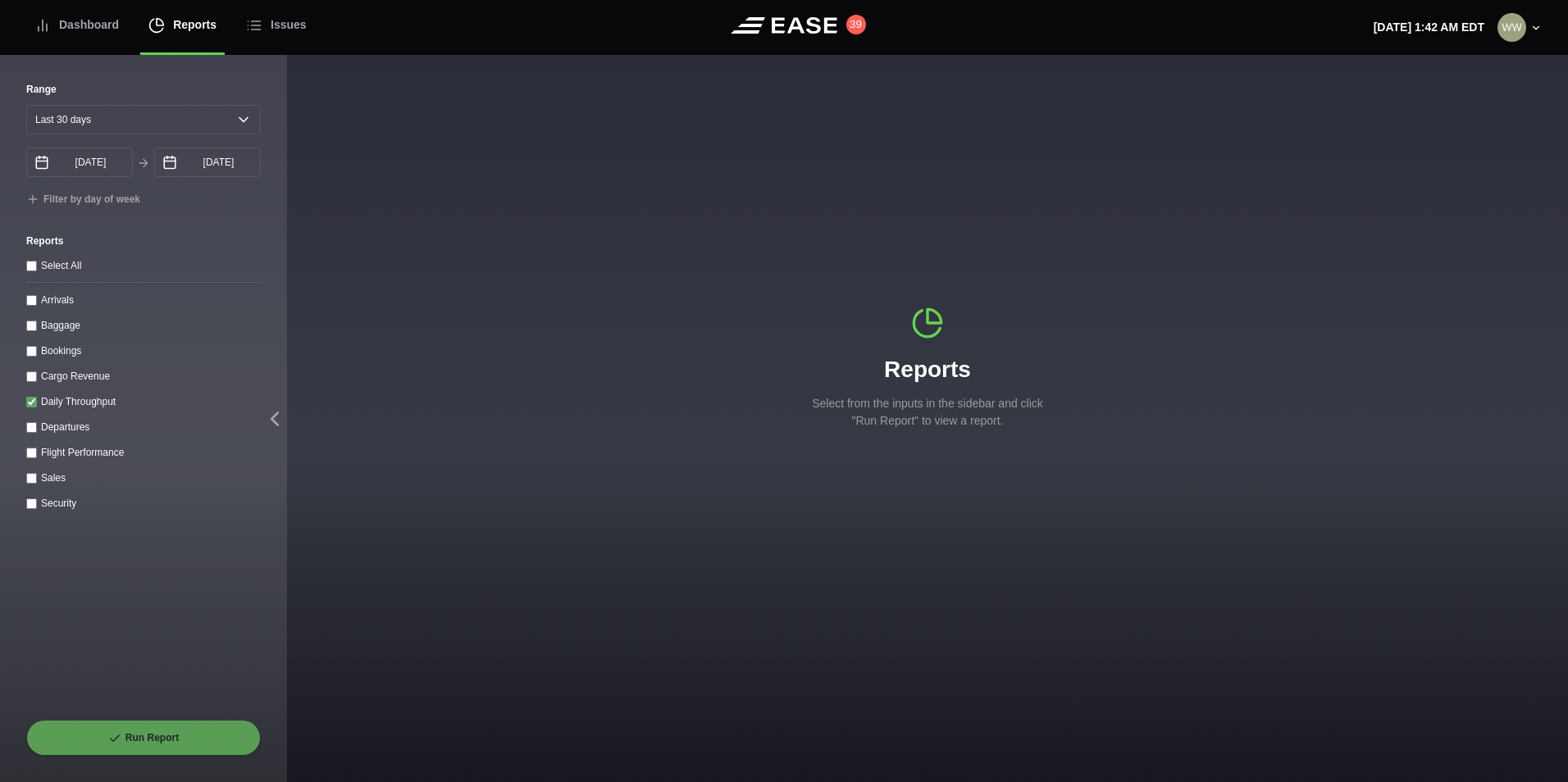
checkbox throughput "true"
click at [102, 735] on button "Run Report" at bounding box center [143, 737] width 234 height 36
select select "30"
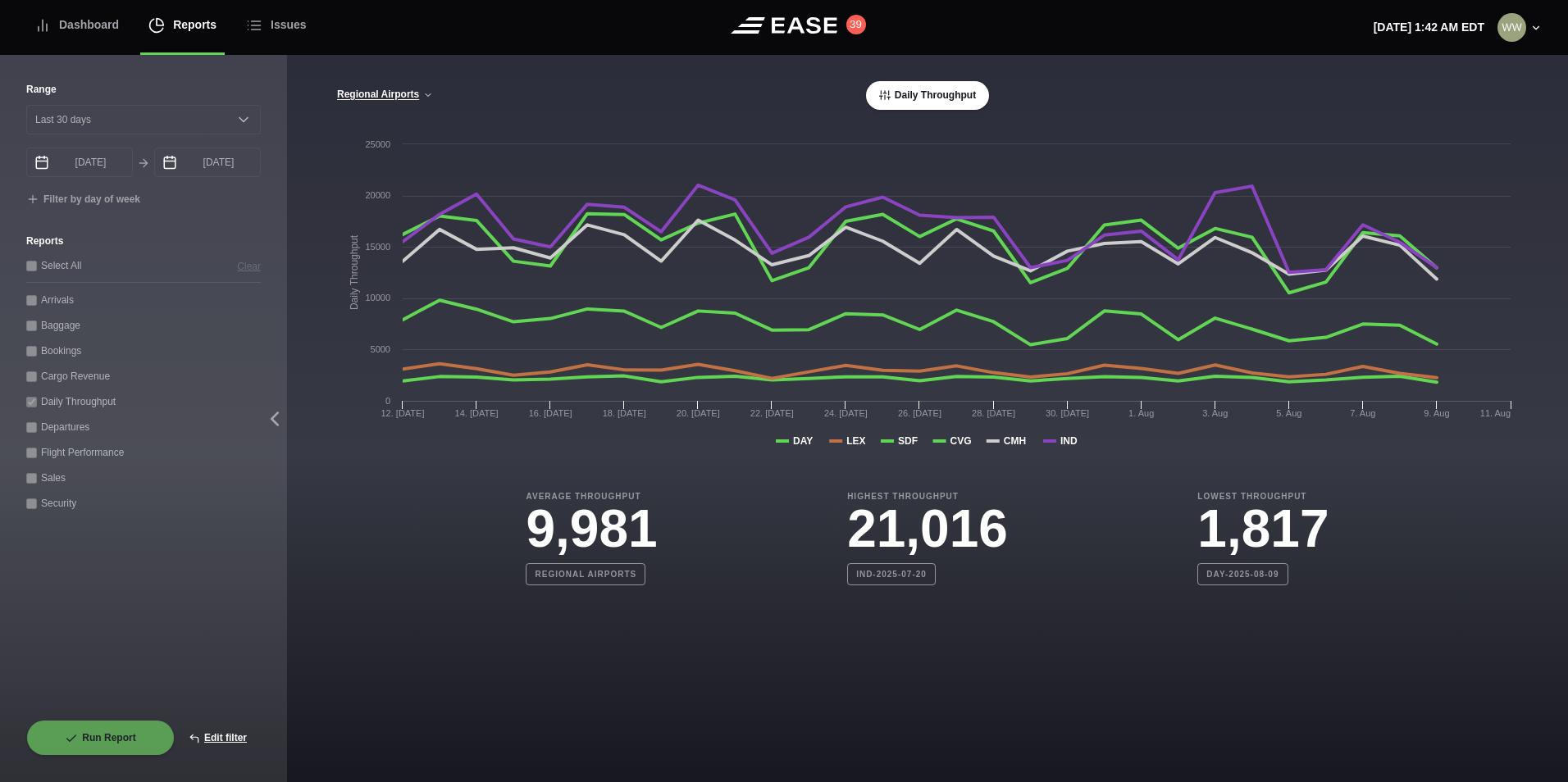
click at [385, 84] on div "[GEOGRAPHIC_DATA] CVG Only All Airports Daily Throughput" at bounding box center [927, 95] width 1183 height 29
click at [389, 92] on button "Regional Airports" at bounding box center [385, 95] width 97 height 11
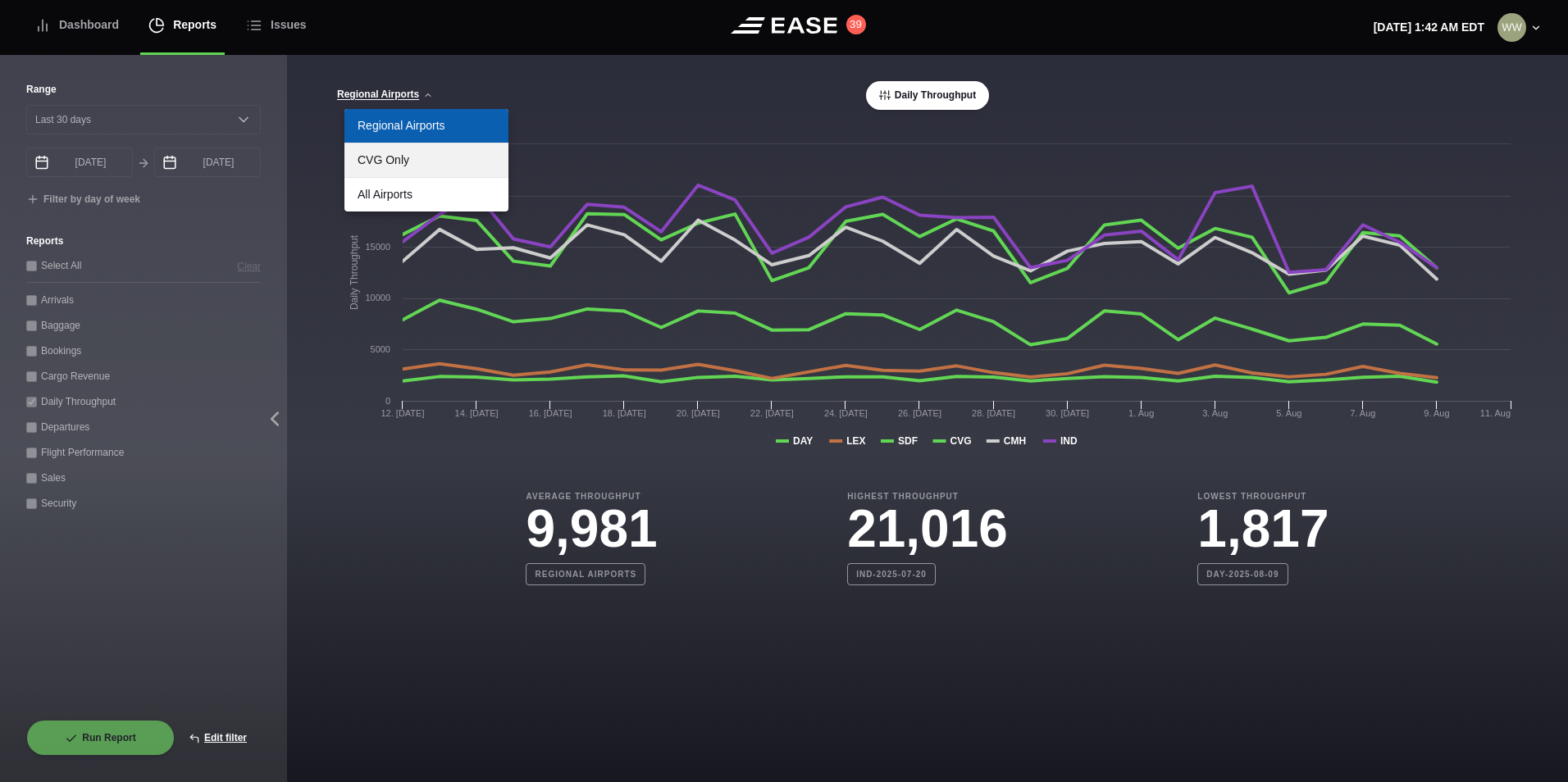
click at [399, 151] on link "CVG Only" at bounding box center [426, 160] width 164 height 34
